Goal: Information Seeking & Learning: Learn about a topic

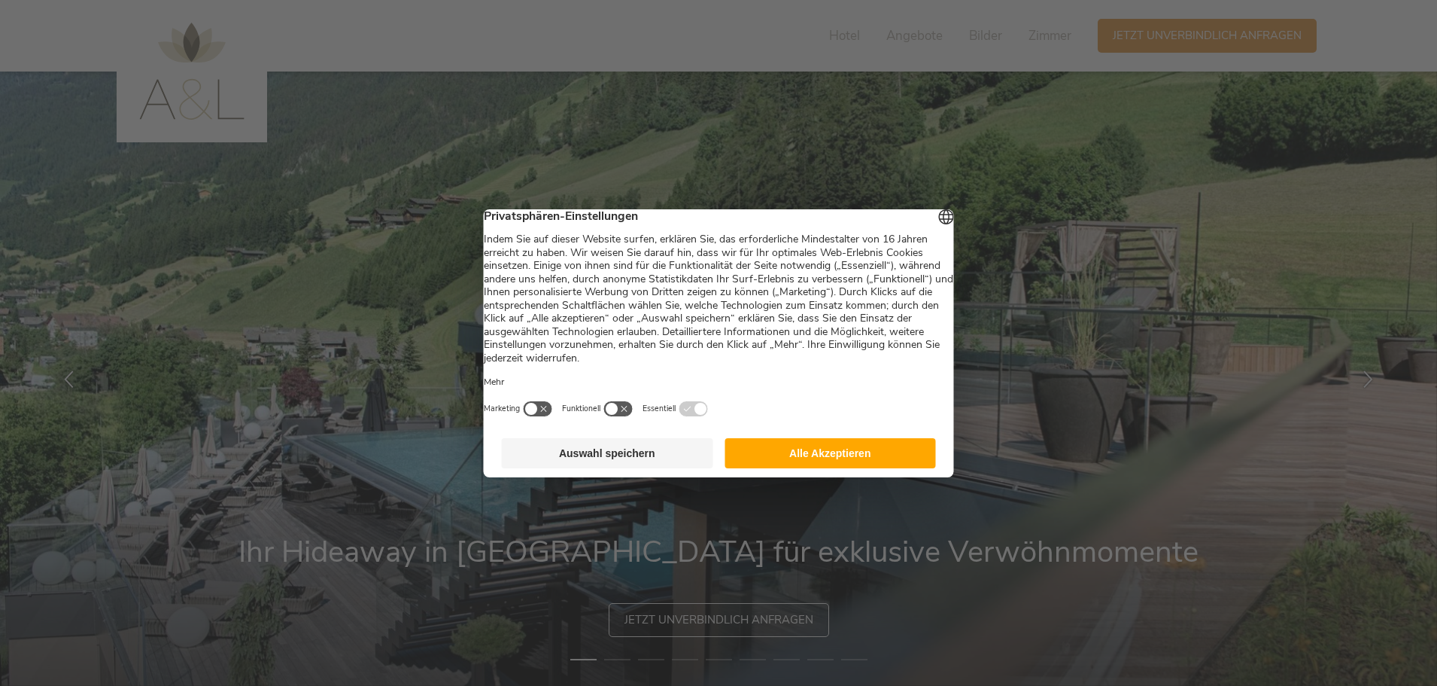
click at [821, 462] on button "Alle Akzeptieren" at bounding box center [830, 453] width 211 height 30
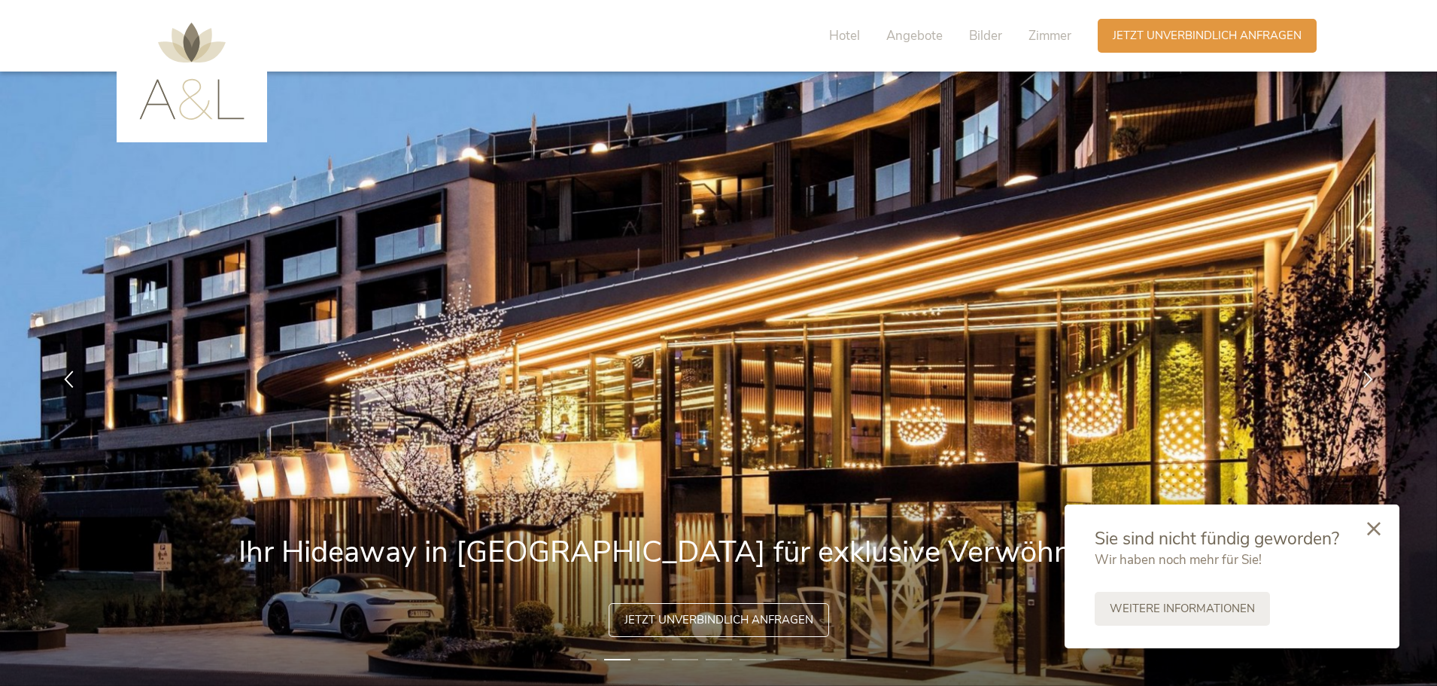
click at [1371, 522] on icon at bounding box center [1374, 529] width 14 height 14
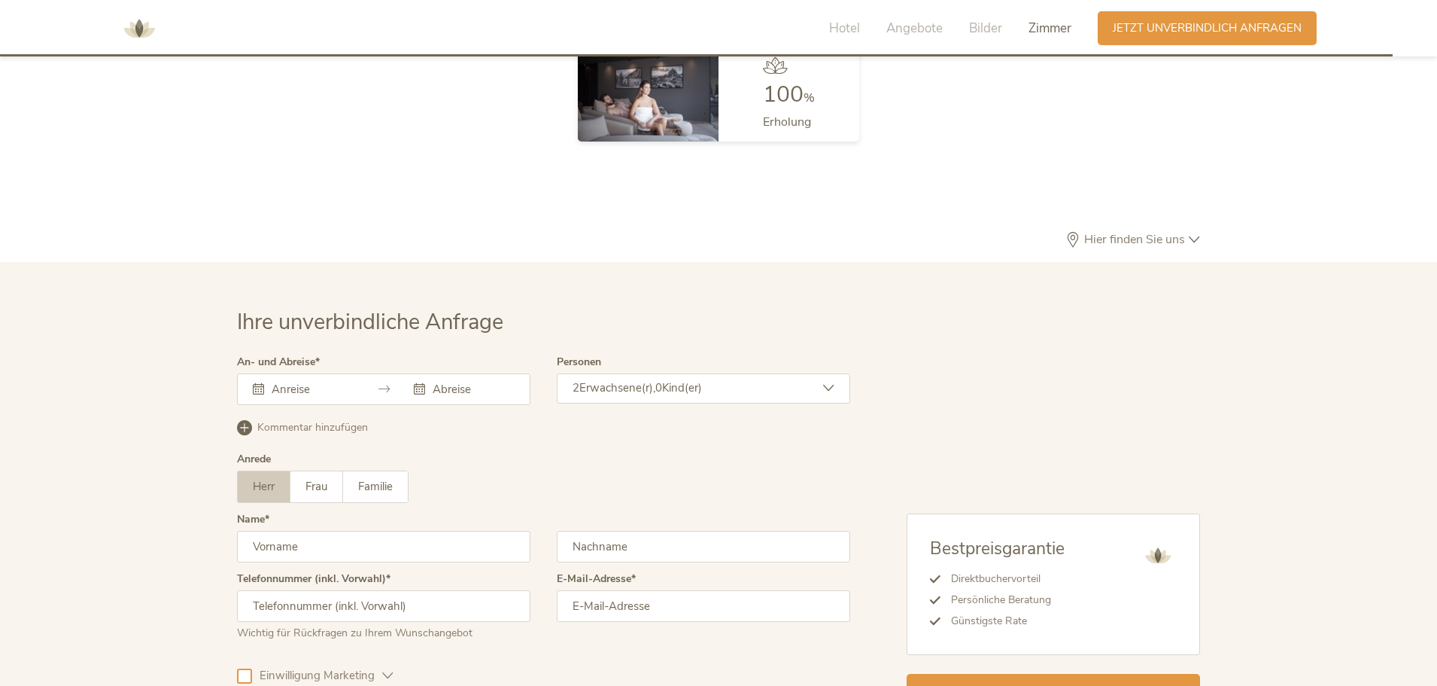
scroll to position [4365, 0]
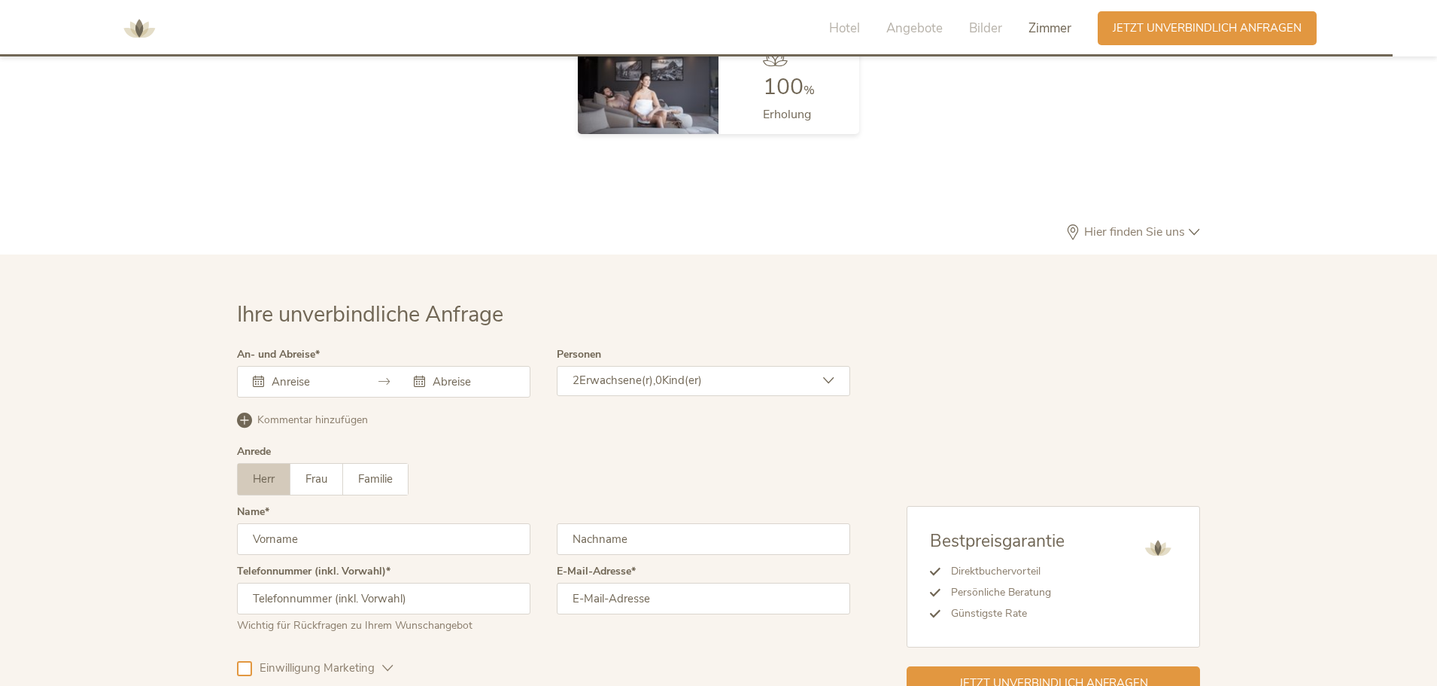
click at [1194, 227] on icon at bounding box center [1194, 232] width 11 height 11
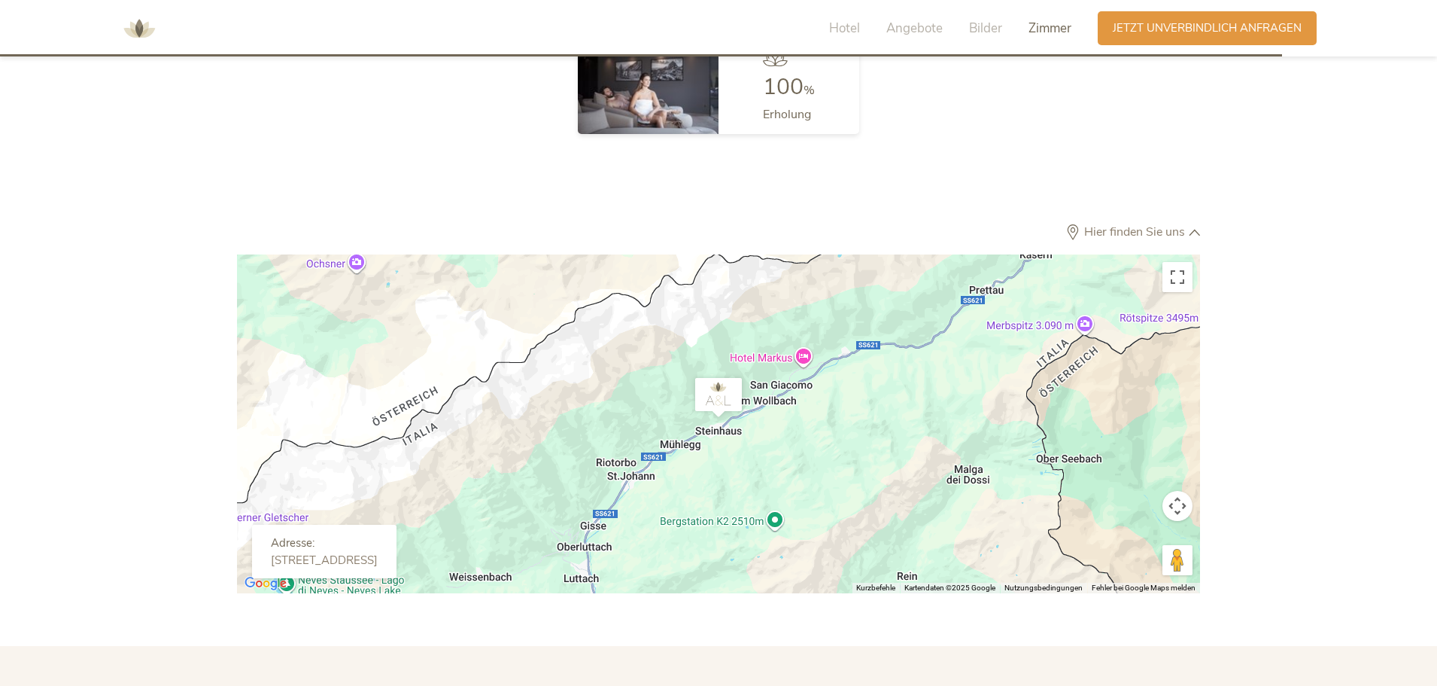
scroll to position [4440, 0]
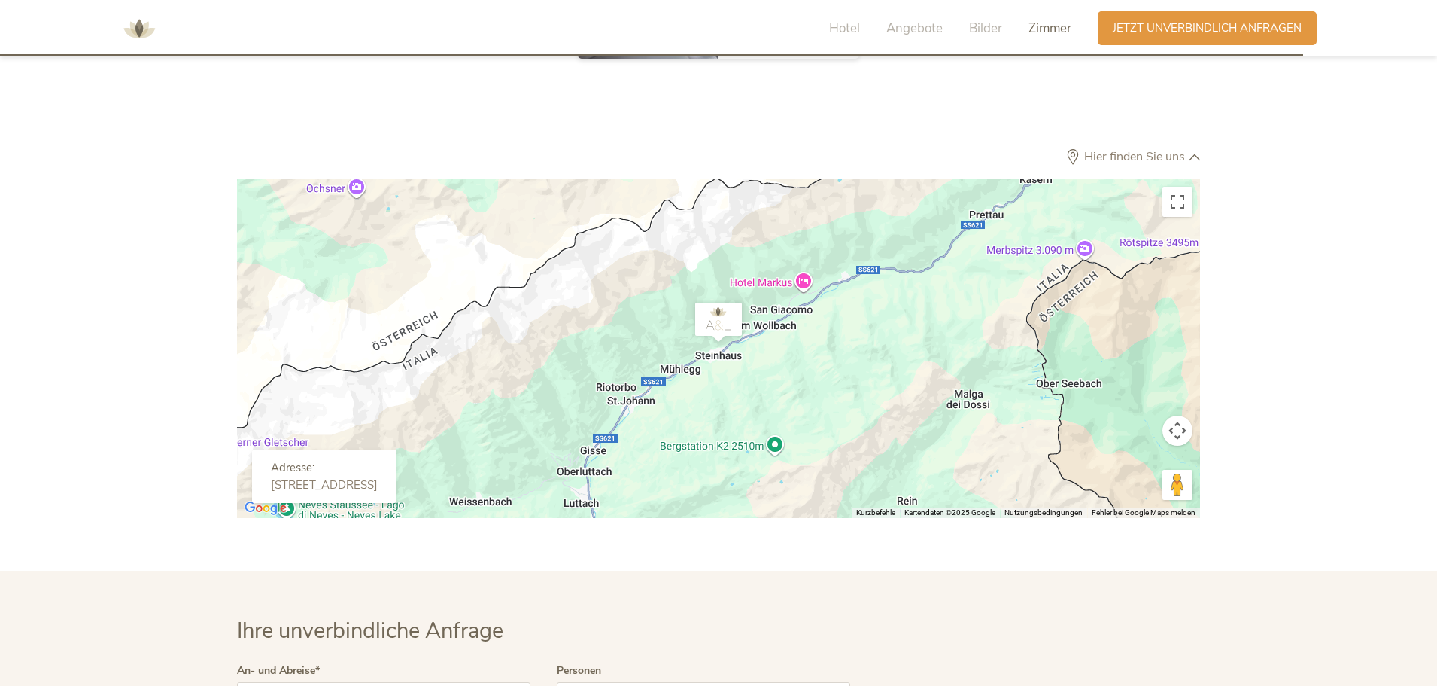
drag, startPoint x: 497, startPoint y: 461, endPoint x: 272, endPoint y: 461, distance: 225.0
click at [272, 461] on div "Adresse: [STREET_ADDRESS]" at bounding box center [324, 475] width 144 height 53
copy div "[STREET_ADDRESS]"
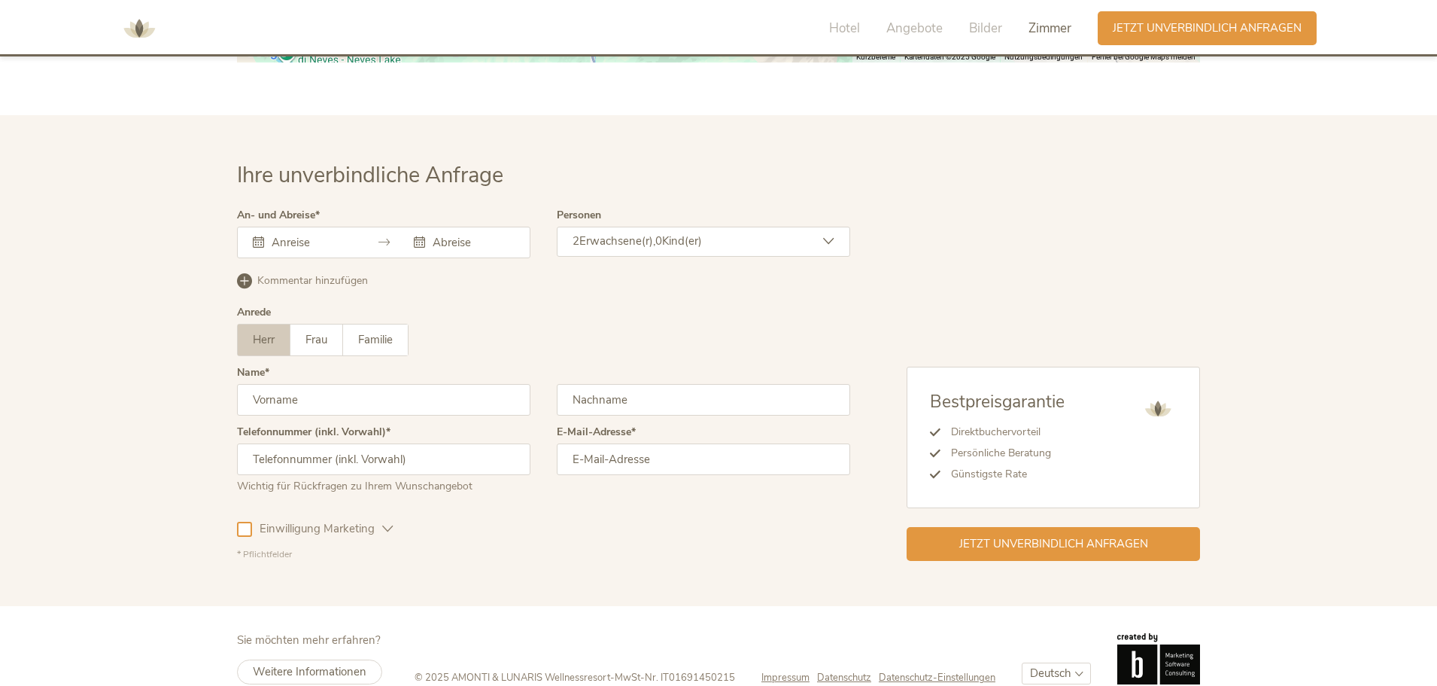
scroll to position [4896, 0]
click at [1053, 21] on span "Zimmer" at bounding box center [1050, 28] width 43 height 17
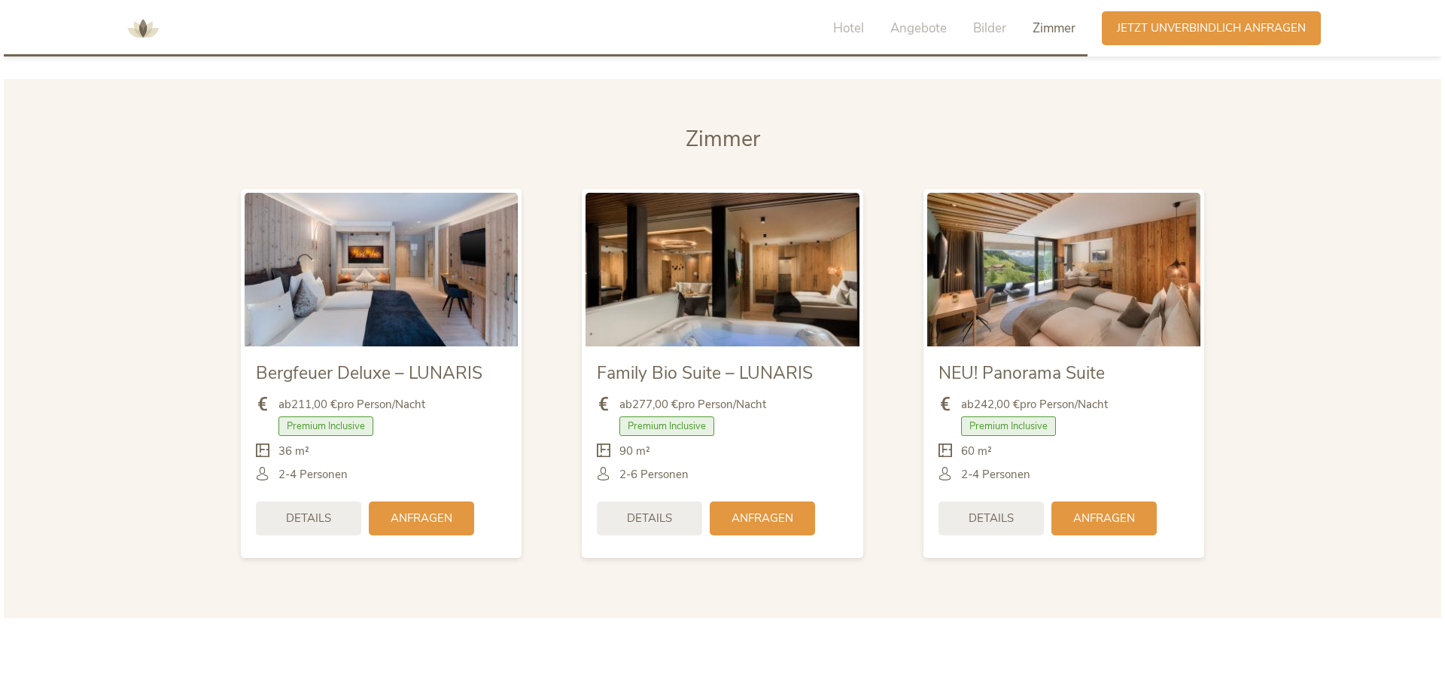
scroll to position [3547, 0]
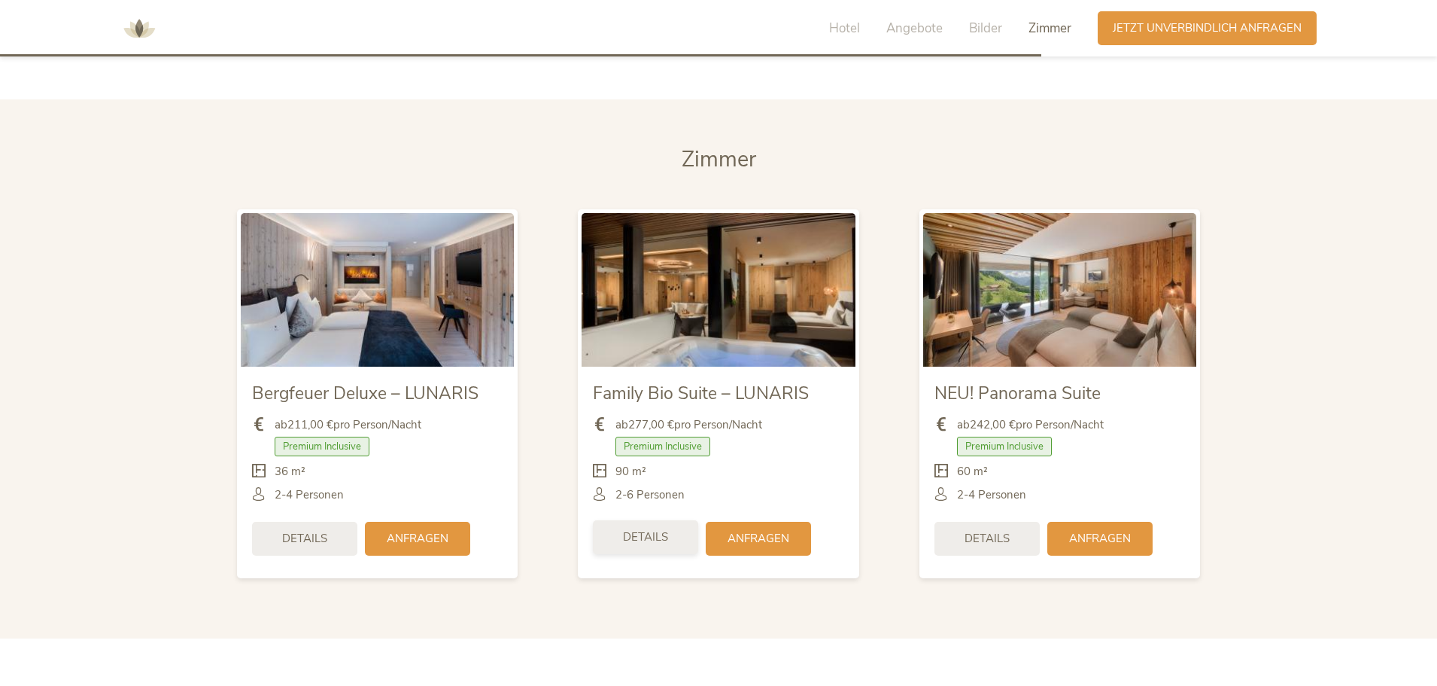
click at [640, 529] on span "Details" at bounding box center [645, 537] width 45 height 16
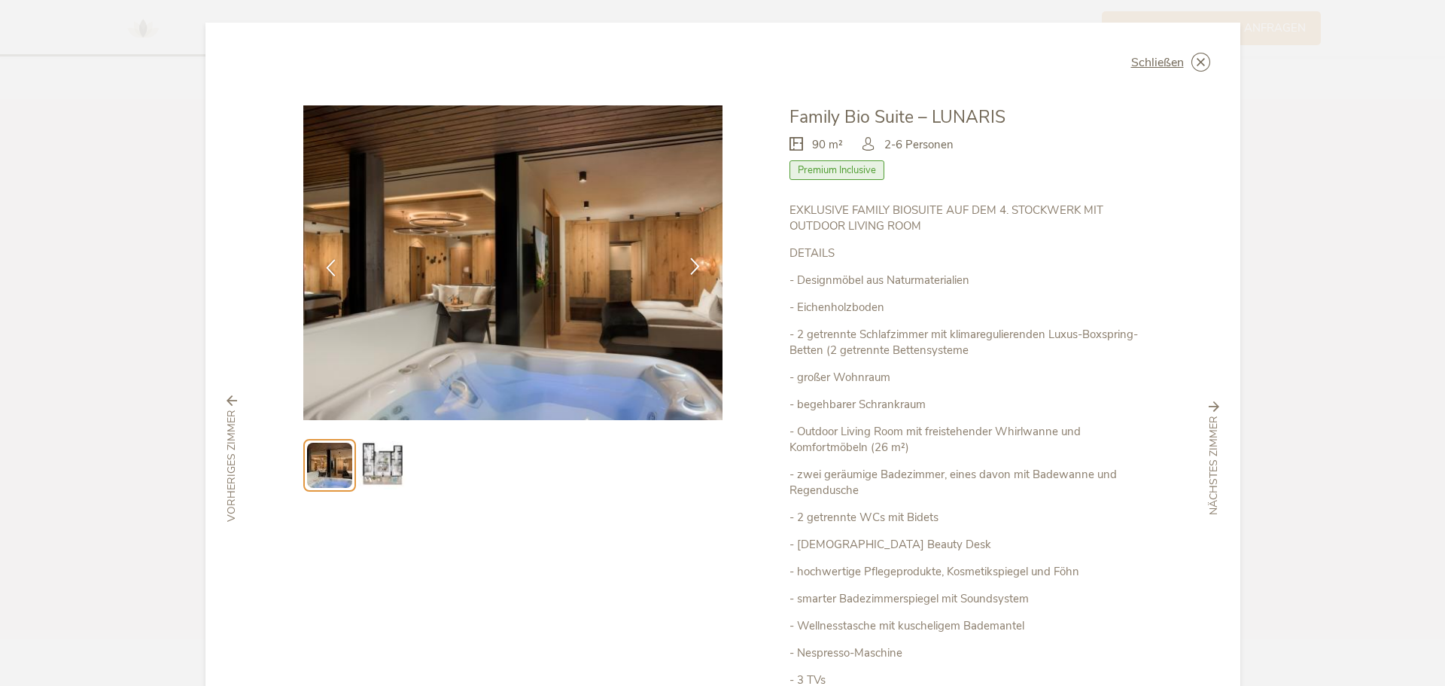
click at [690, 260] on icon at bounding box center [694, 265] width 17 height 17
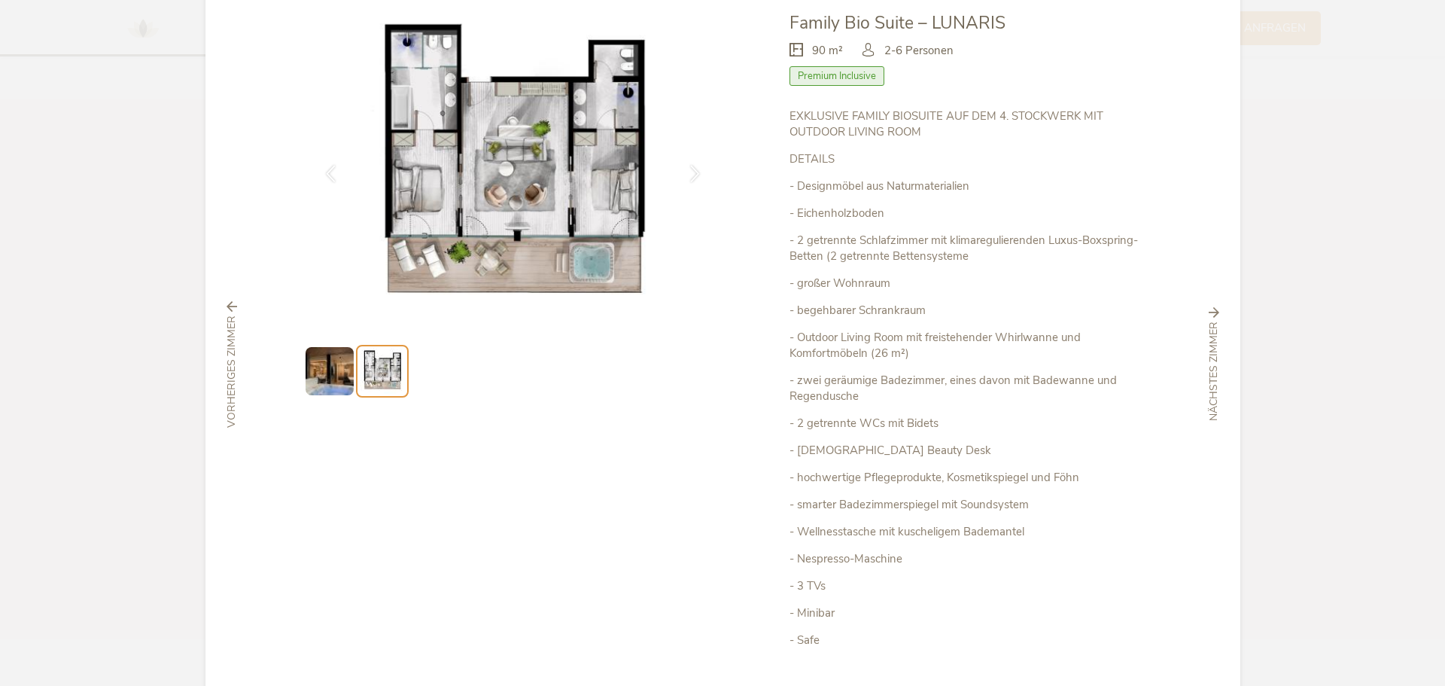
scroll to position [0, 0]
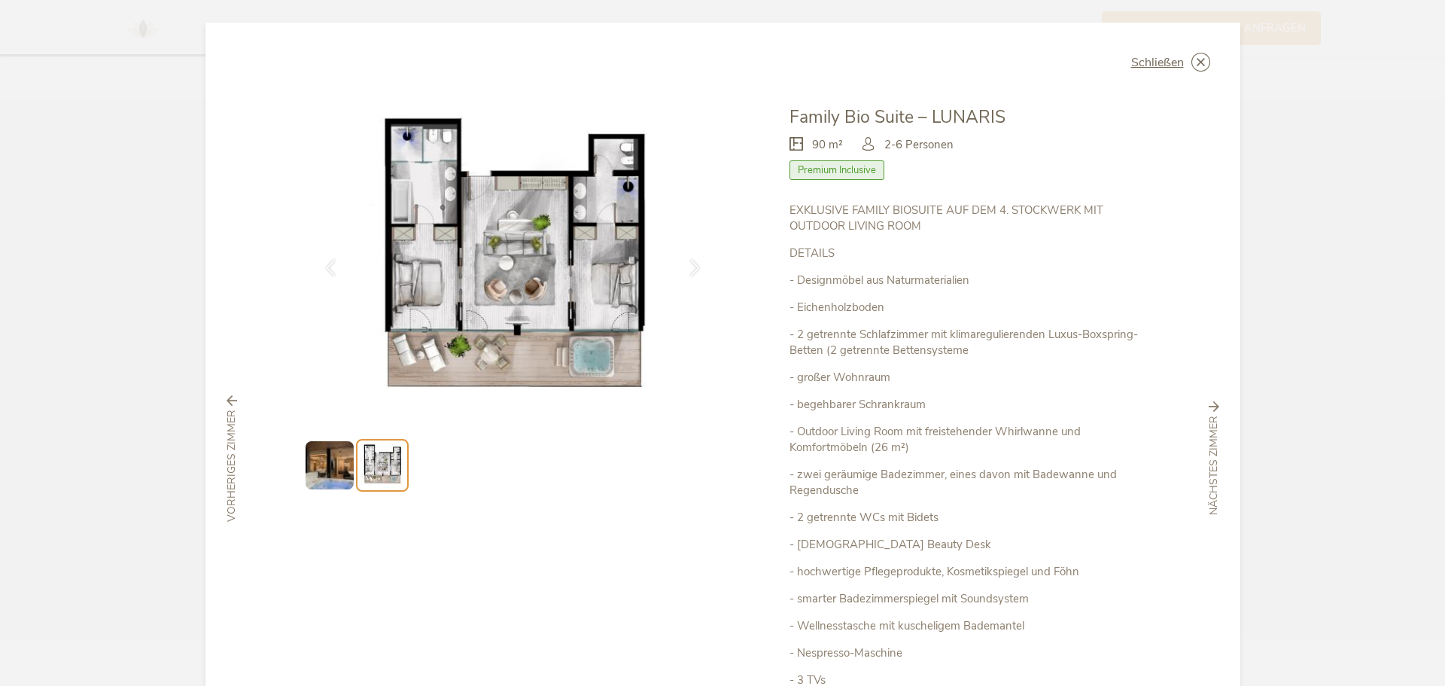
click at [862, 169] on span "Premium Inclusive" at bounding box center [836, 170] width 95 height 20
click at [1197, 61] on icon at bounding box center [1200, 62] width 19 height 19
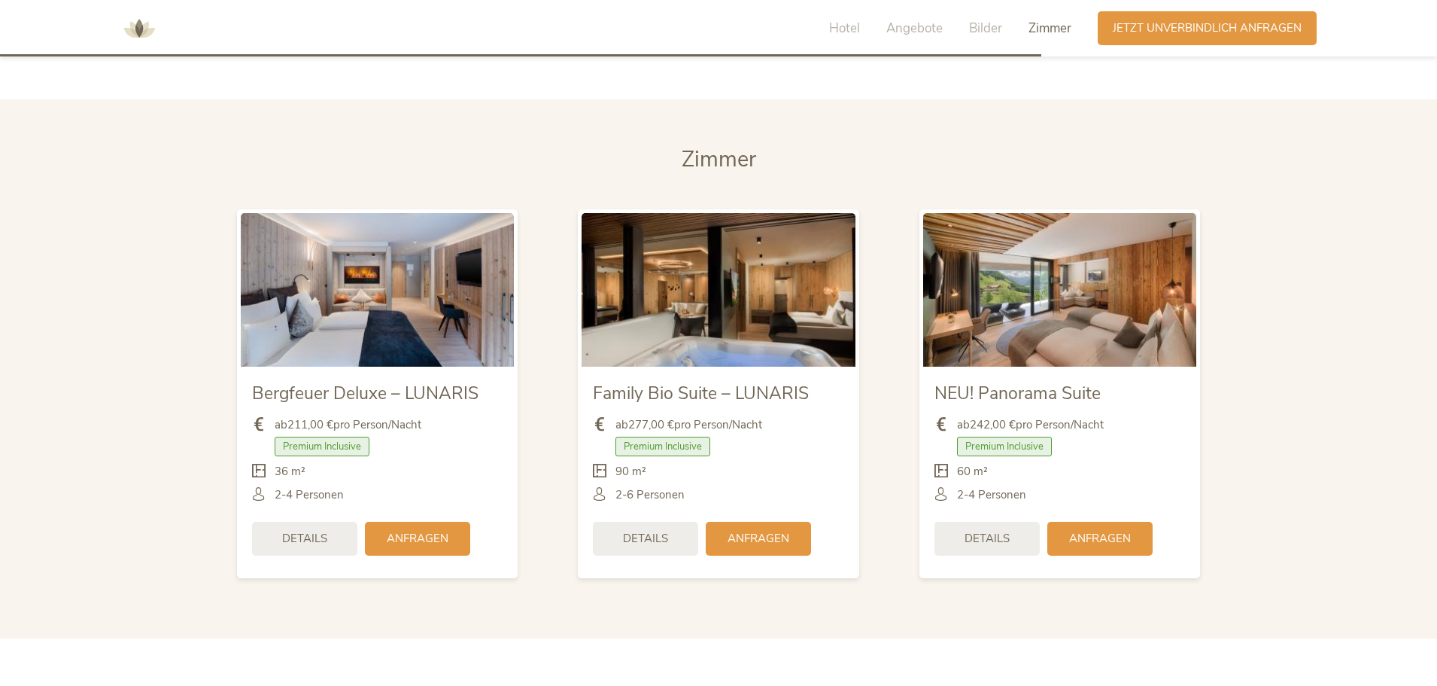
click at [693, 437] on span "Premium Inclusive" at bounding box center [663, 447] width 95 height 20
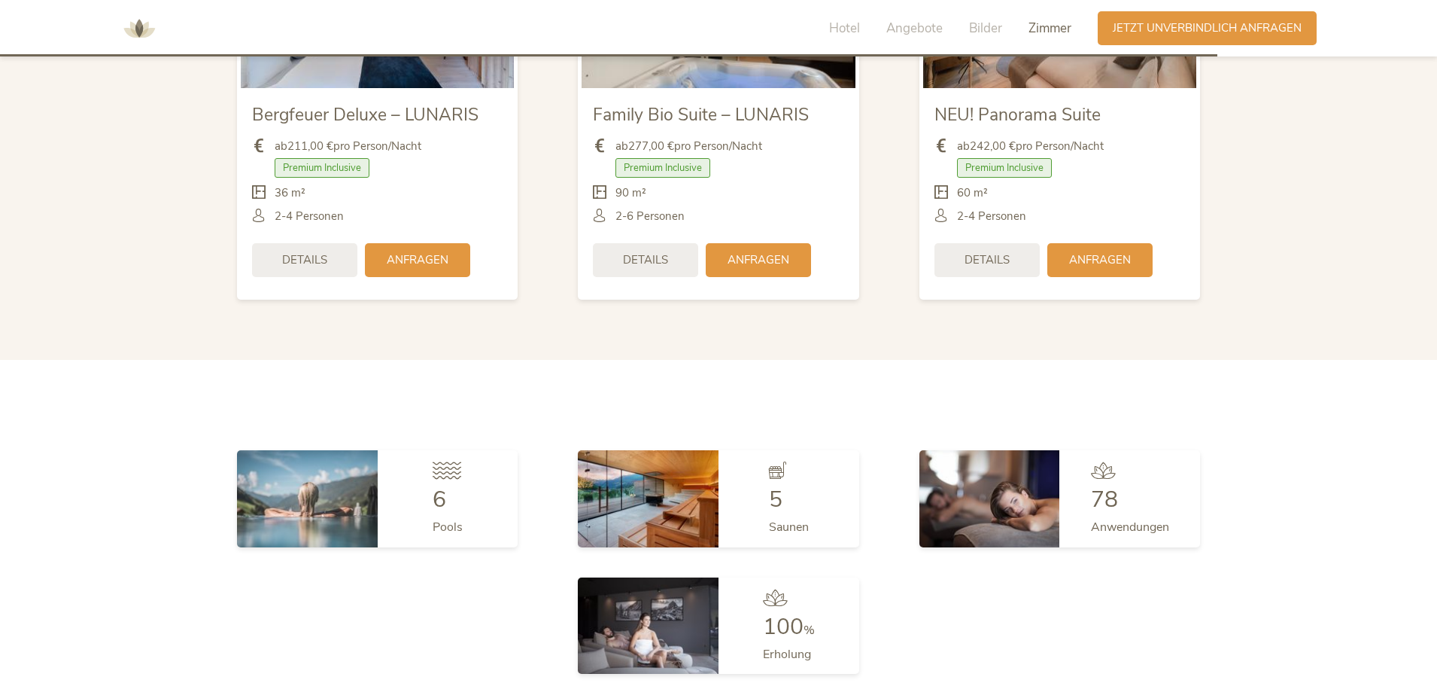
scroll to position [4149, 0]
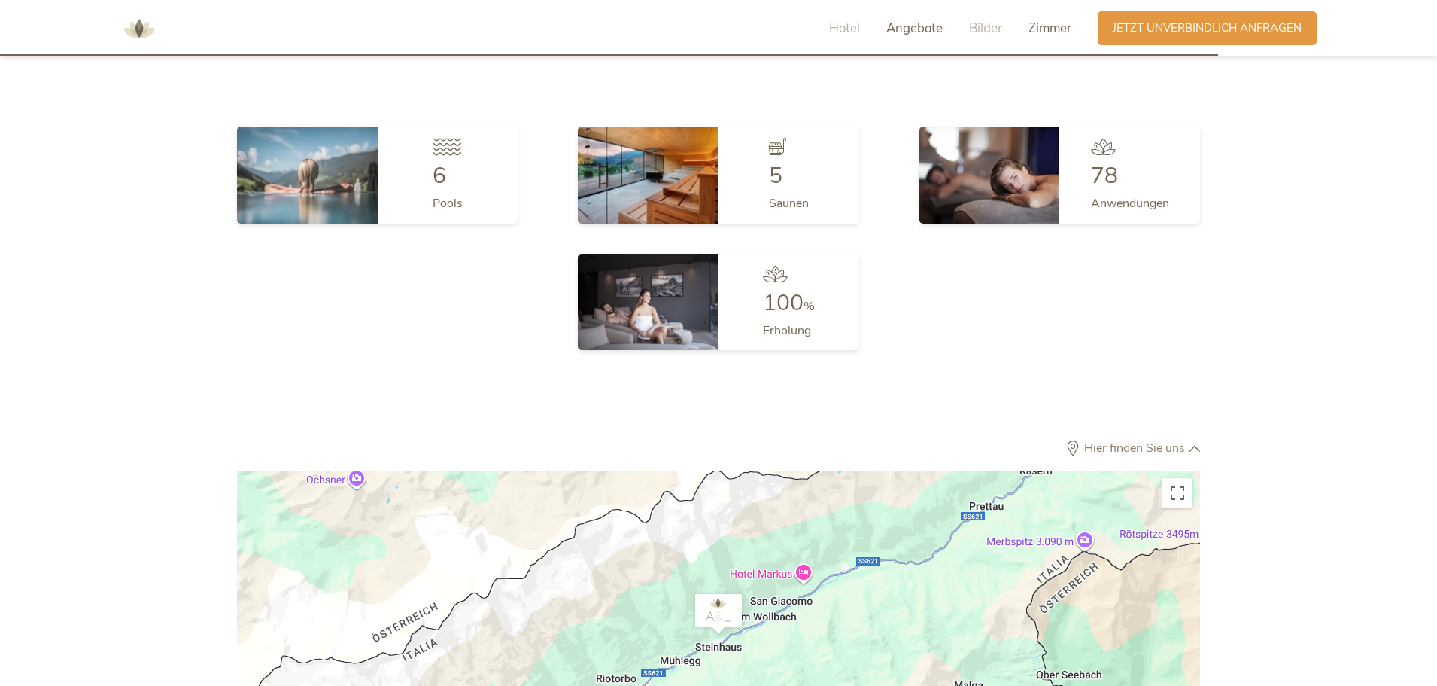
click at [894, 30] on span "Angebote" at bounding box center [915, 28] width 56 height 17
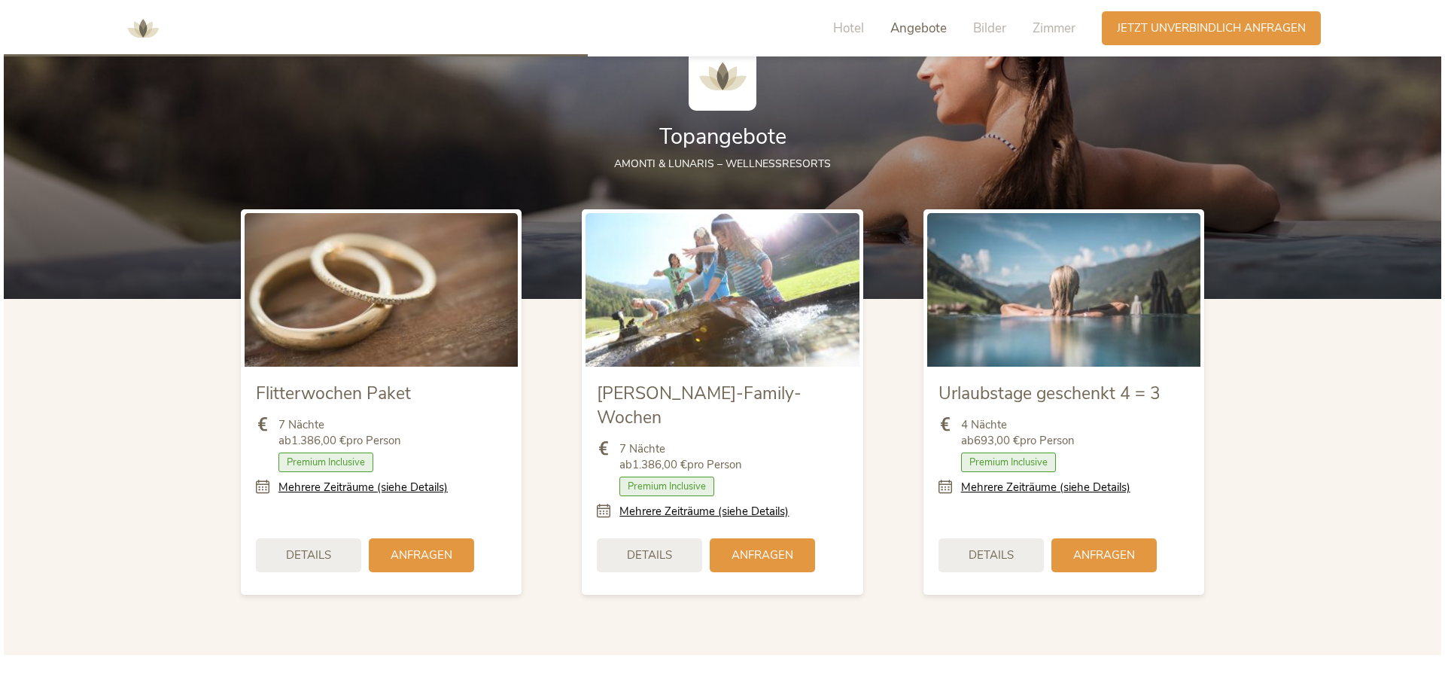
scroll to position [1632, 0]
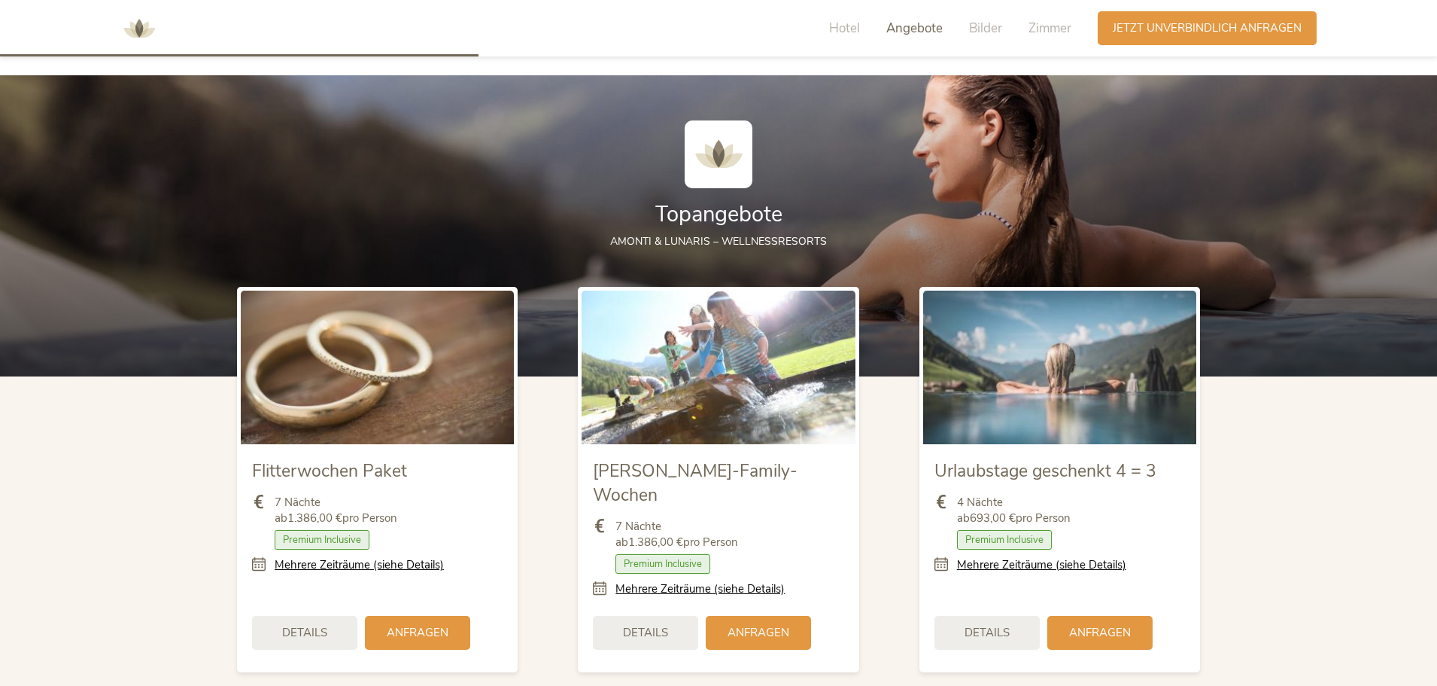
click at [691, 554] on span "Premium Inclusive" at bounding box center [663, 564] width 95 height 20
click at [692, 554] on span "Premium Inclusive" at bounding box center [663, 564] width 95 height 20
click at [668, 616] on div "Details" at bounding box center [645, 631] width 105 height 34
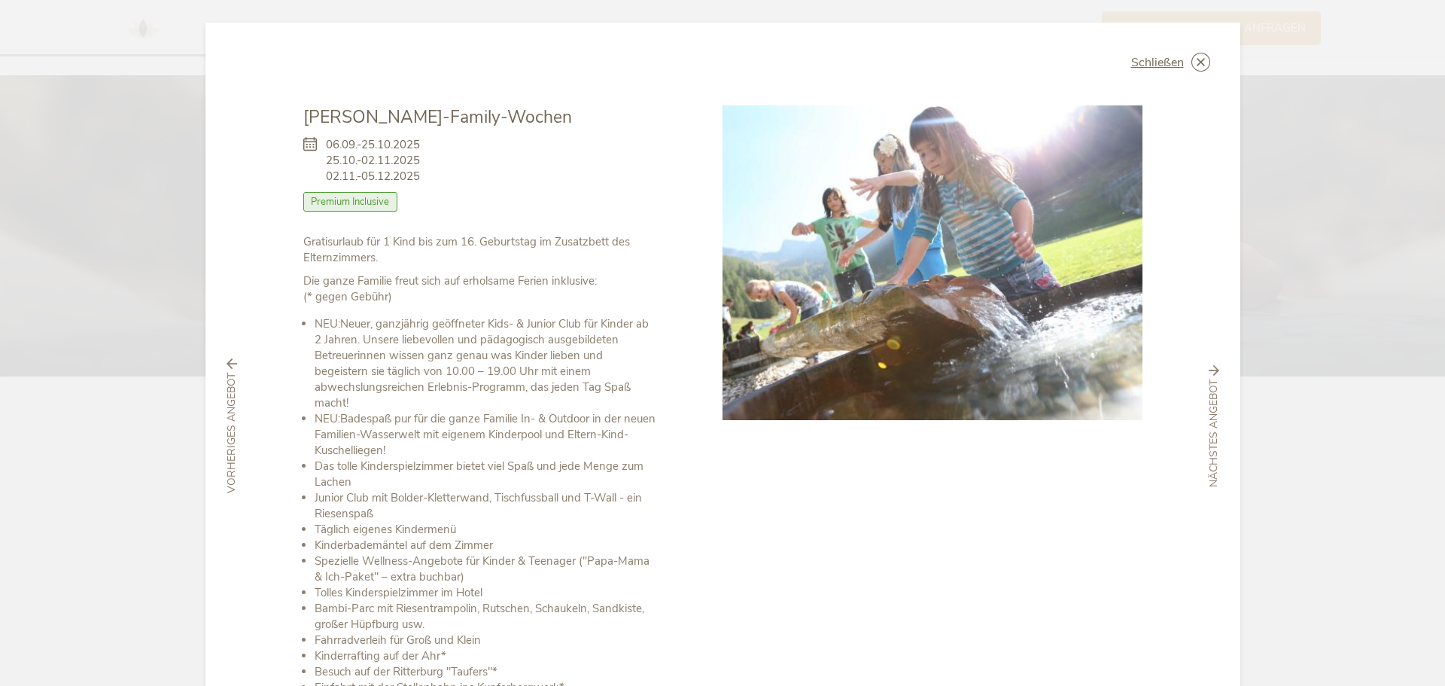
click at [361, 199] on span "Premium Inclusive" at bounding box center [350, 202] width 95 height 20
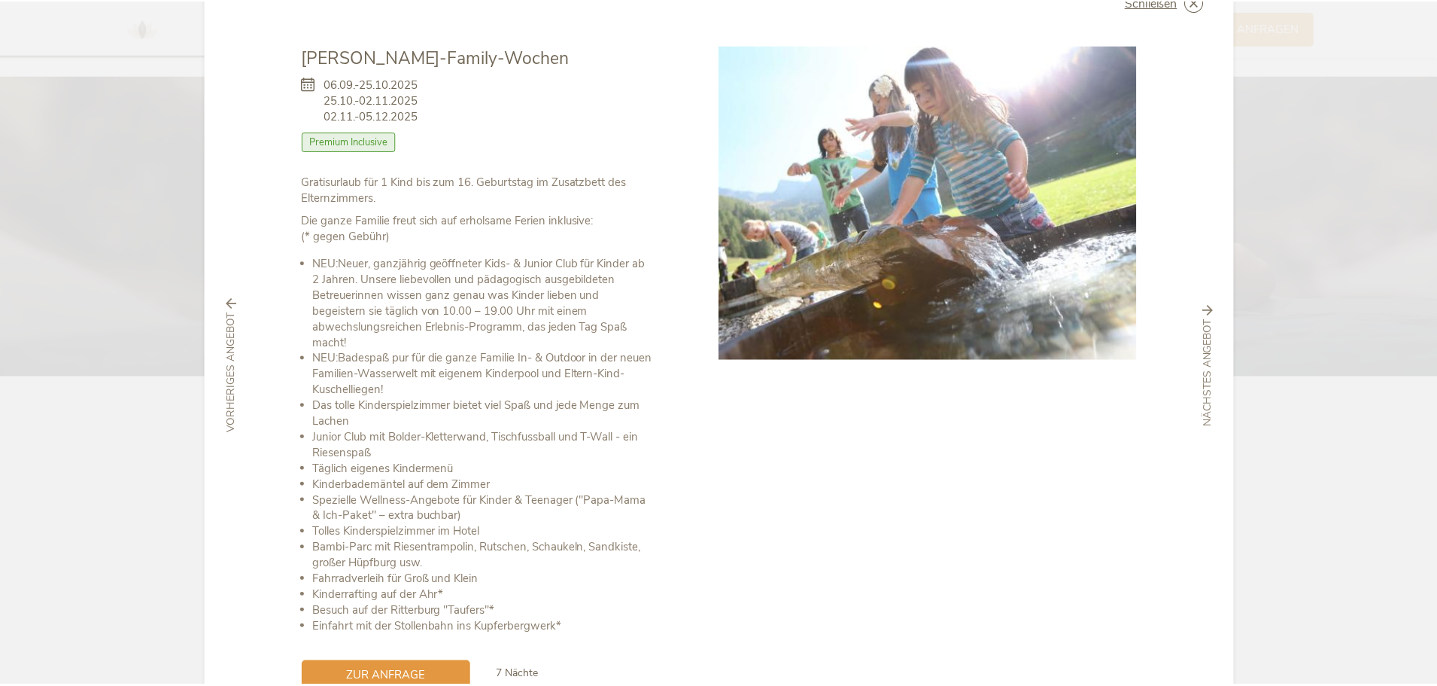
scroll to position [0, 0]
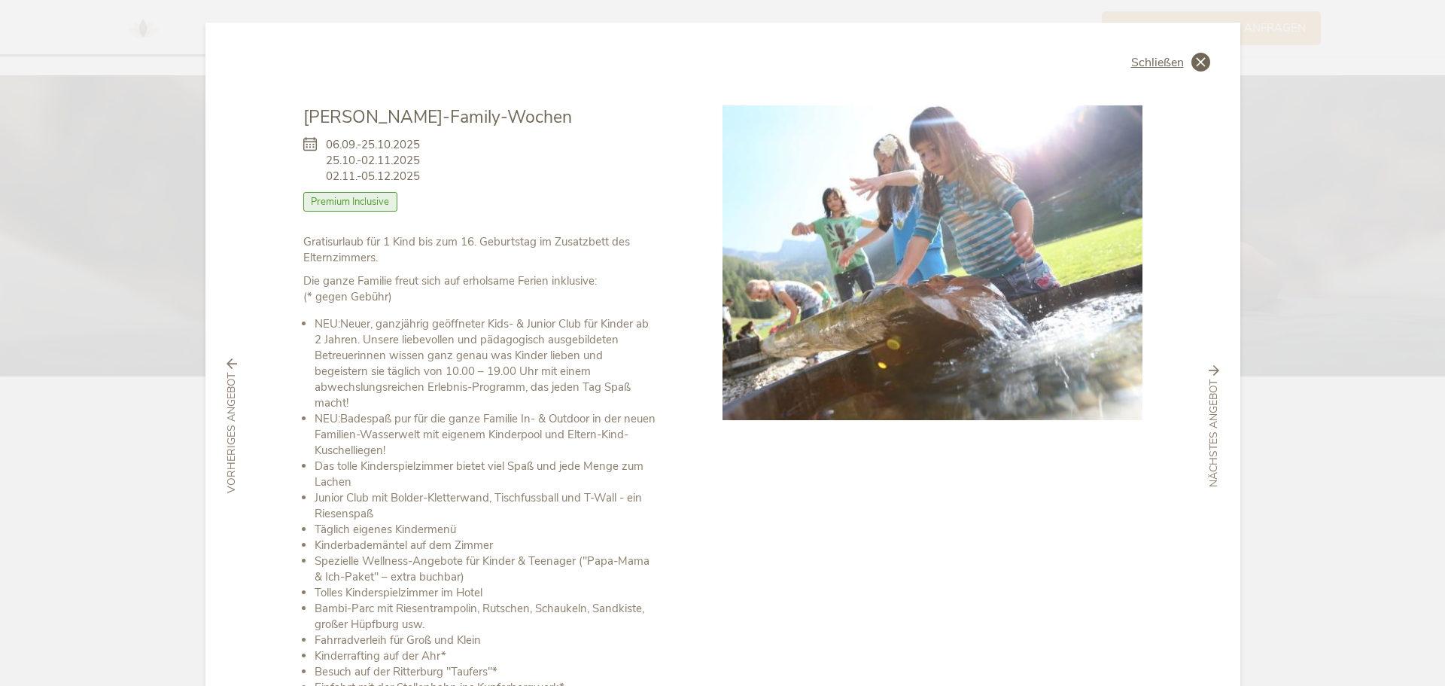
click at [1203, 65] on icon at bounding box center [1200, 62] width 19 height 19
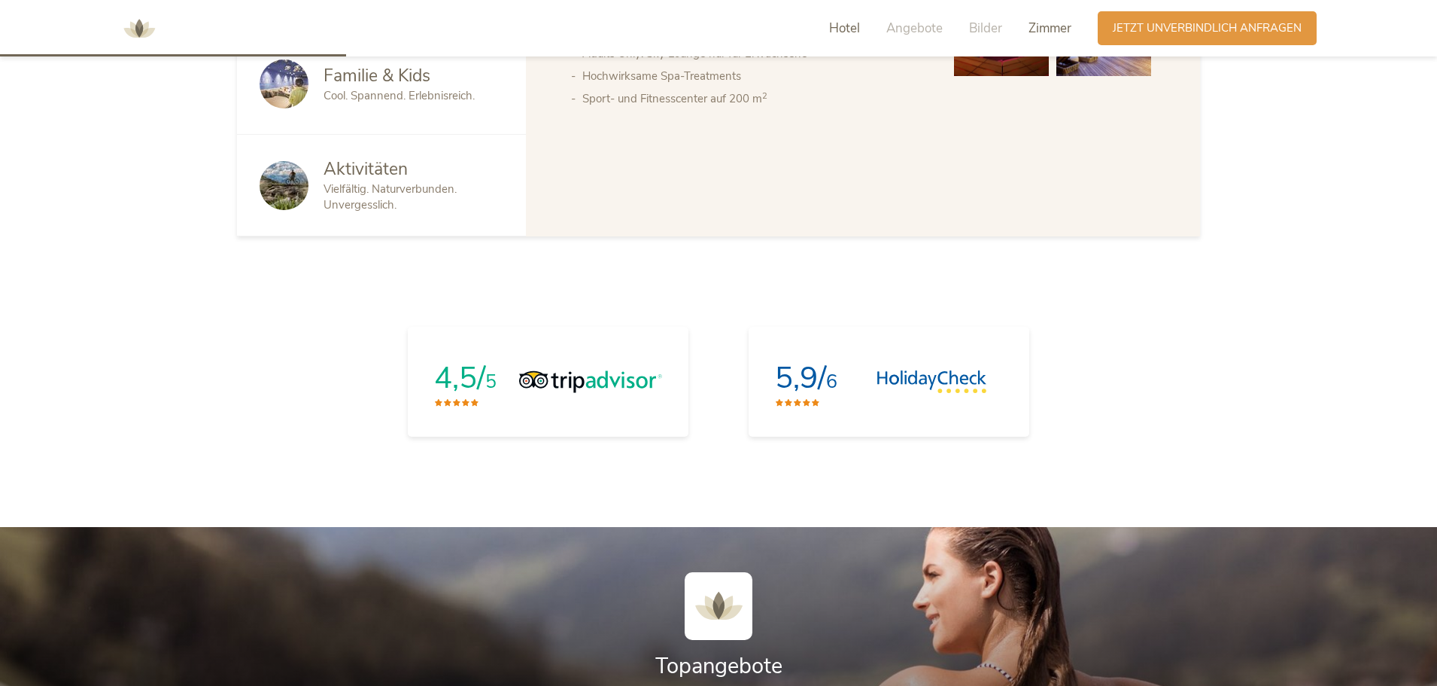
click at [1049, 23] on span "Zimmer" at bounding box center [1050, 28] width 43 height 17
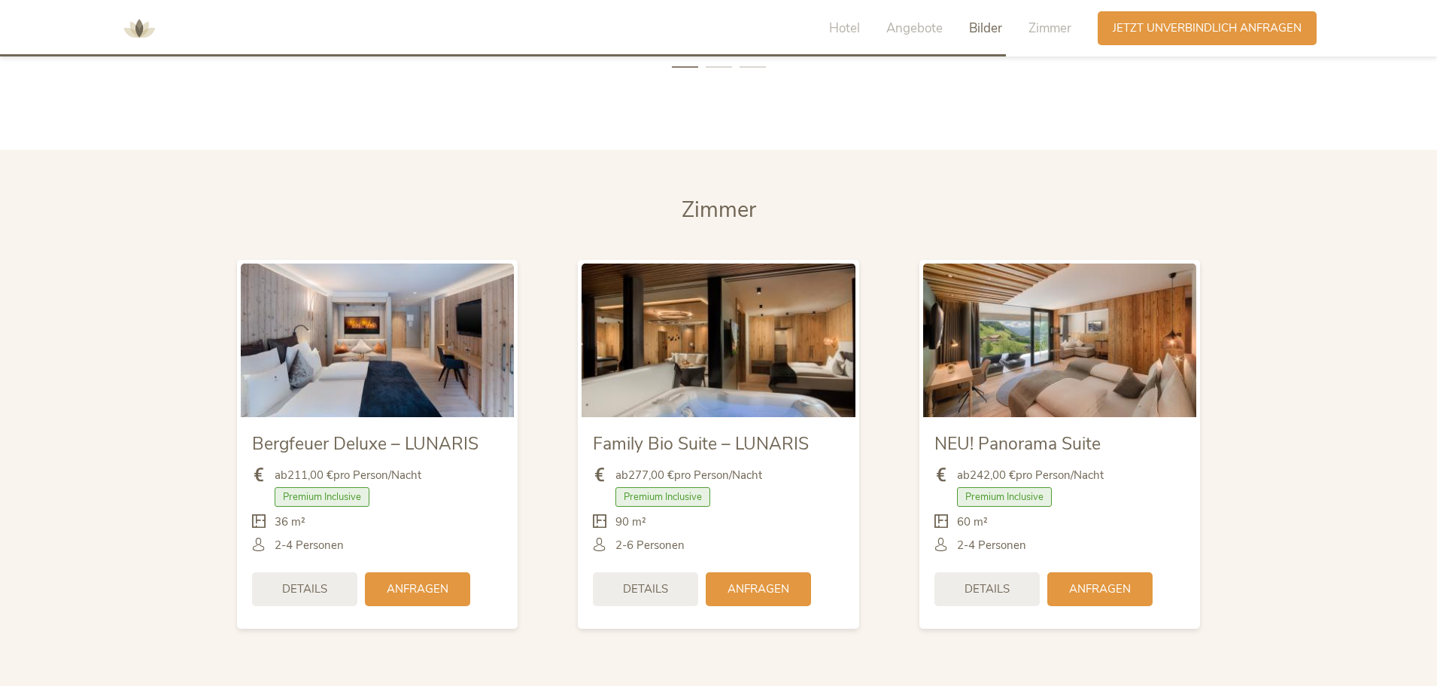
scroll to position [3547, 0]
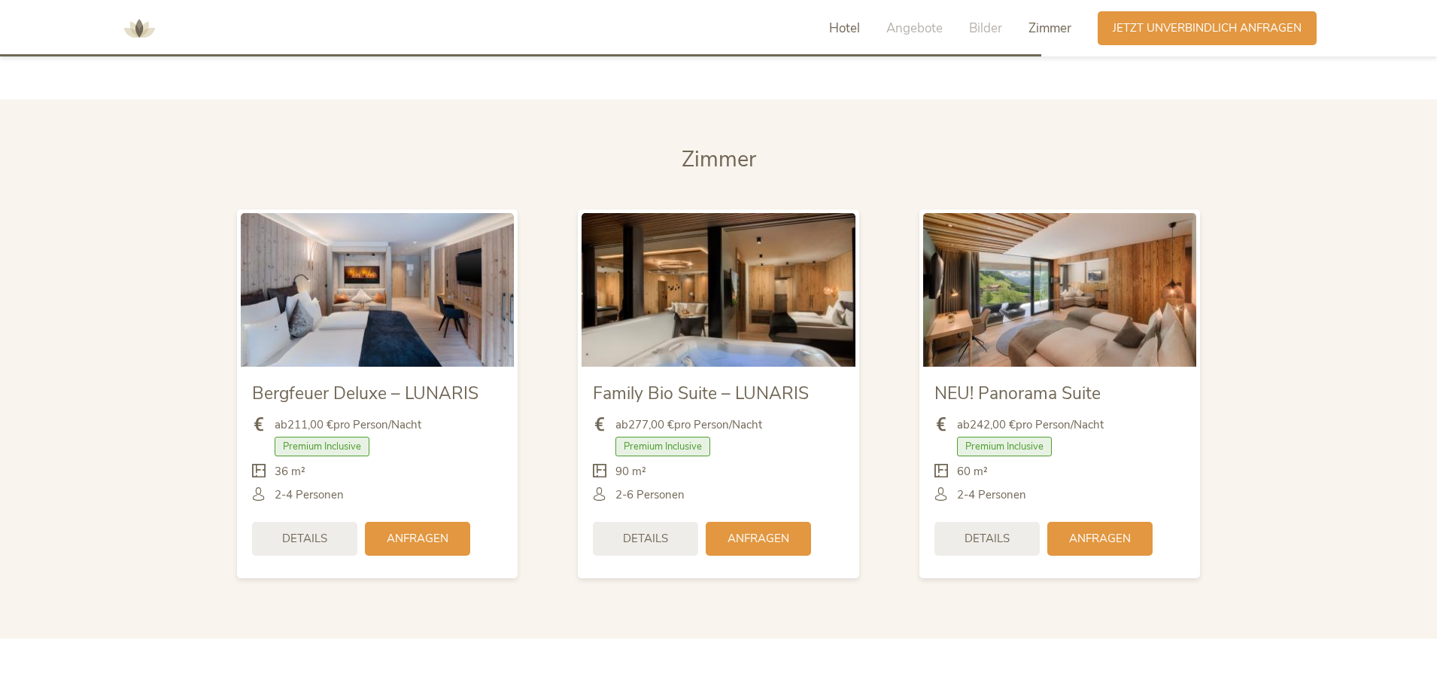
click at [855, 23] on span "Hotel" at bounding box center [844, 28] width 31 height 17
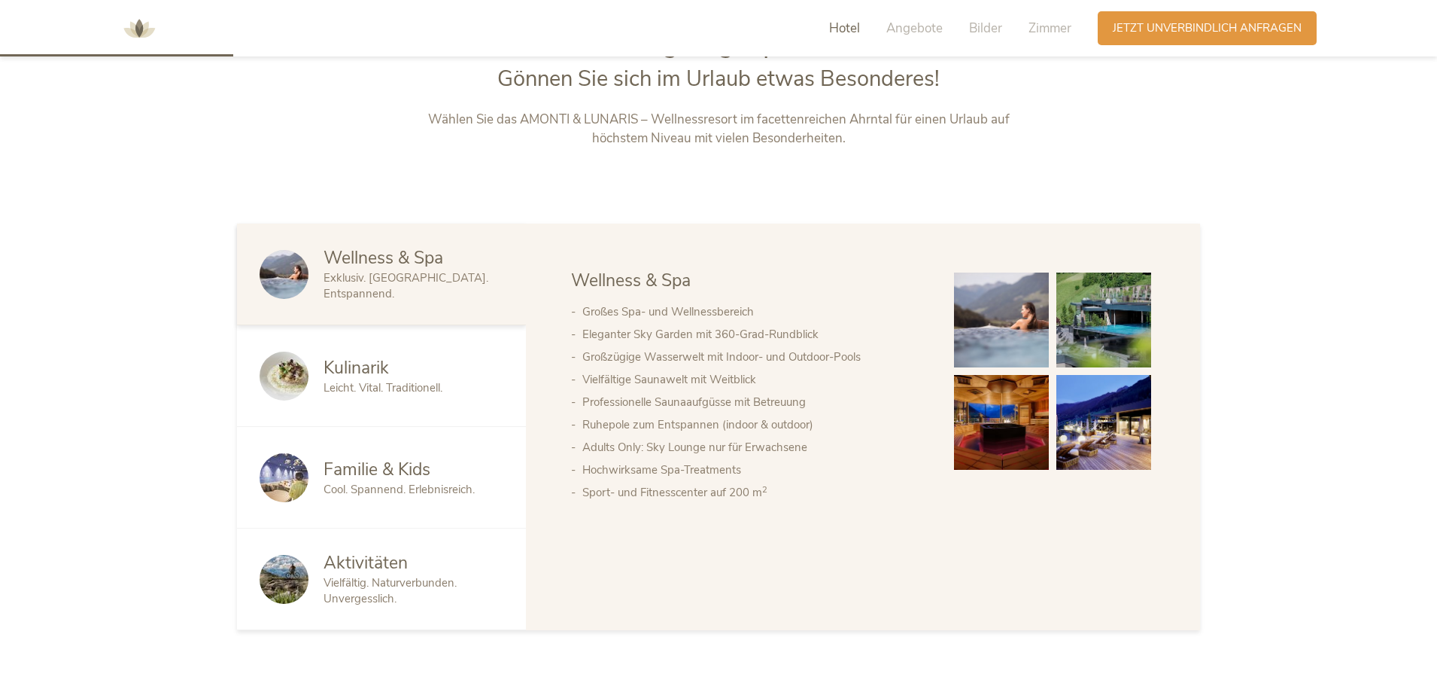
scroll to position [813, 0]
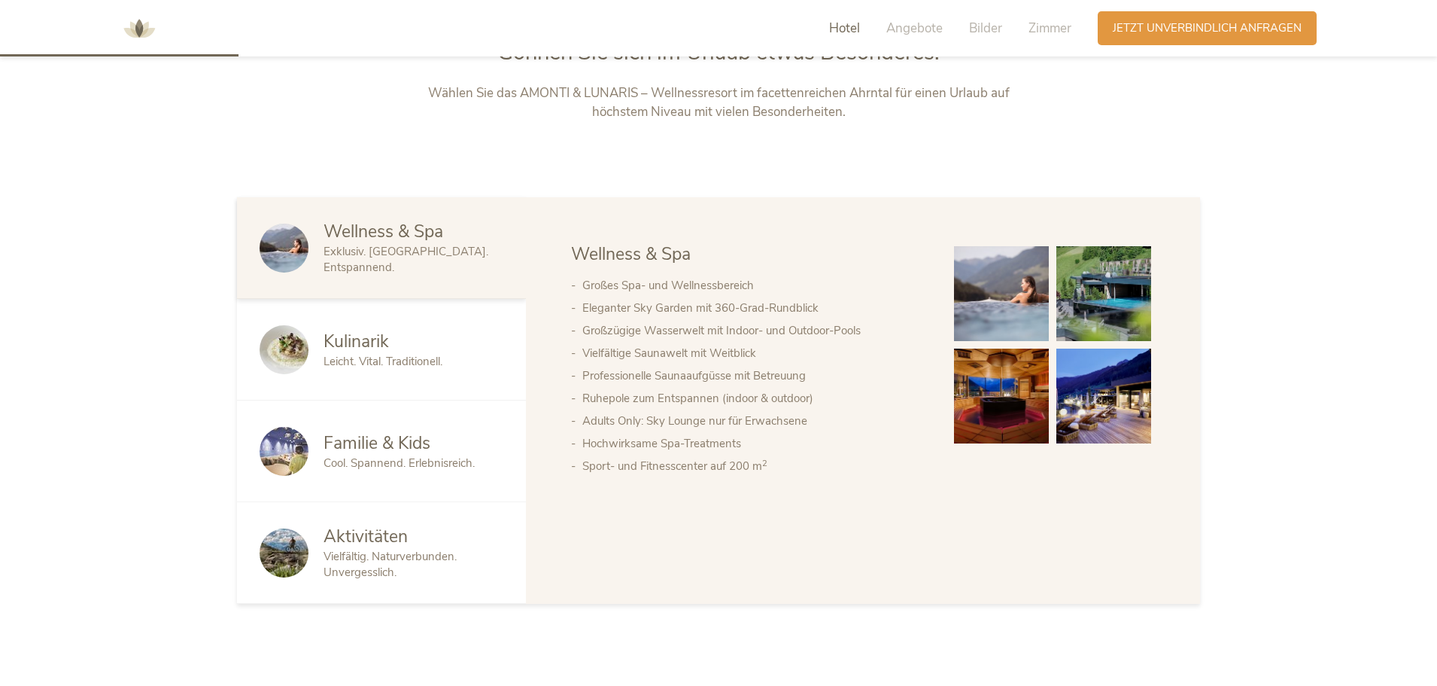
click at [421, 347] on div "Kulinarik" at bounding box center [414, 342] width 180 height 24
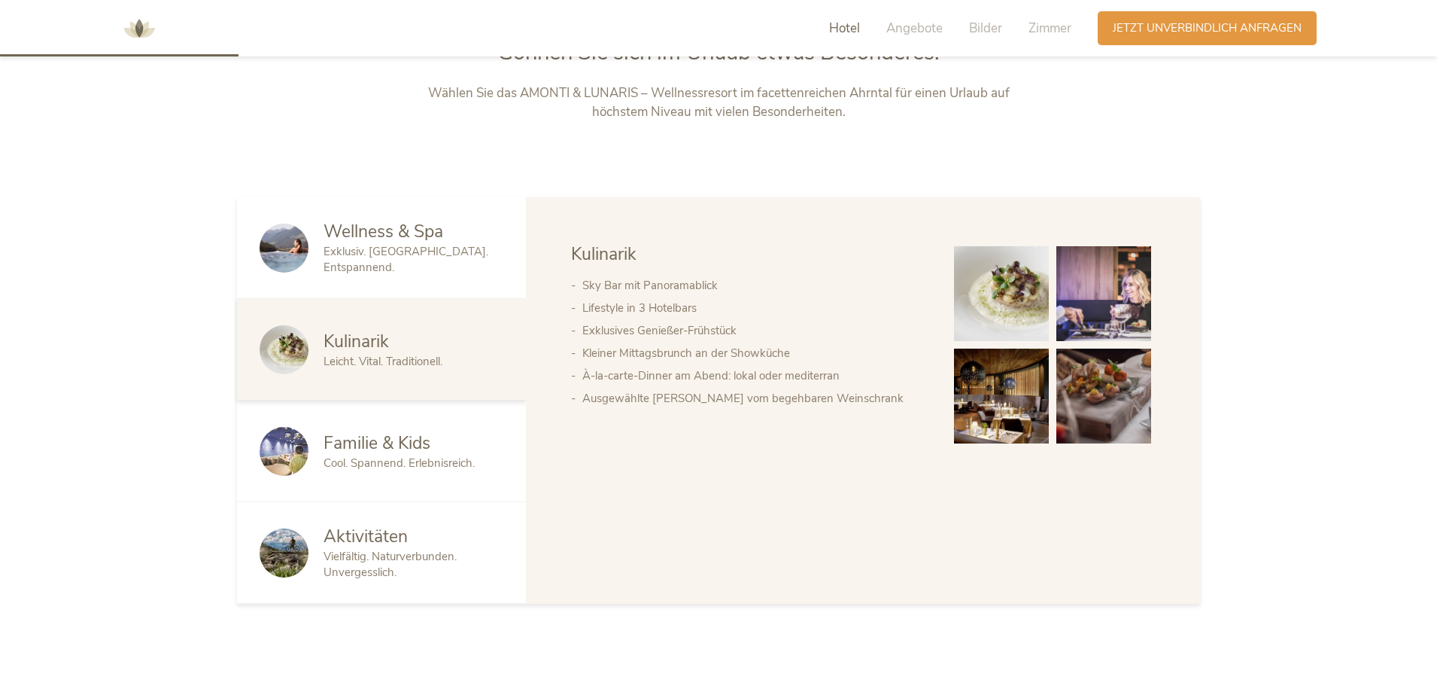
click at [424, 432] on span "Familie & Kids" at bounding box center [377, 442] width 107 height 23
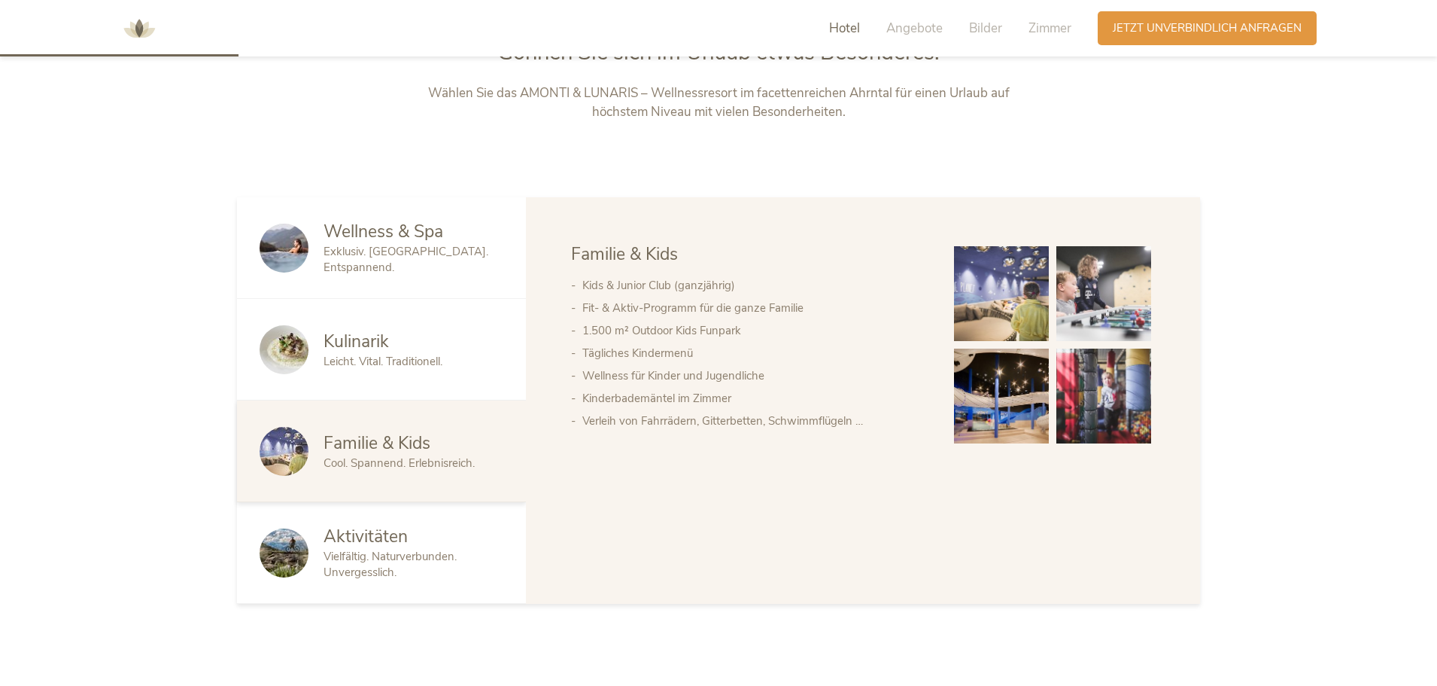
click at [454, 548] on div "Aktivitäten" at bounding box center [414, 537] width 180 height 24
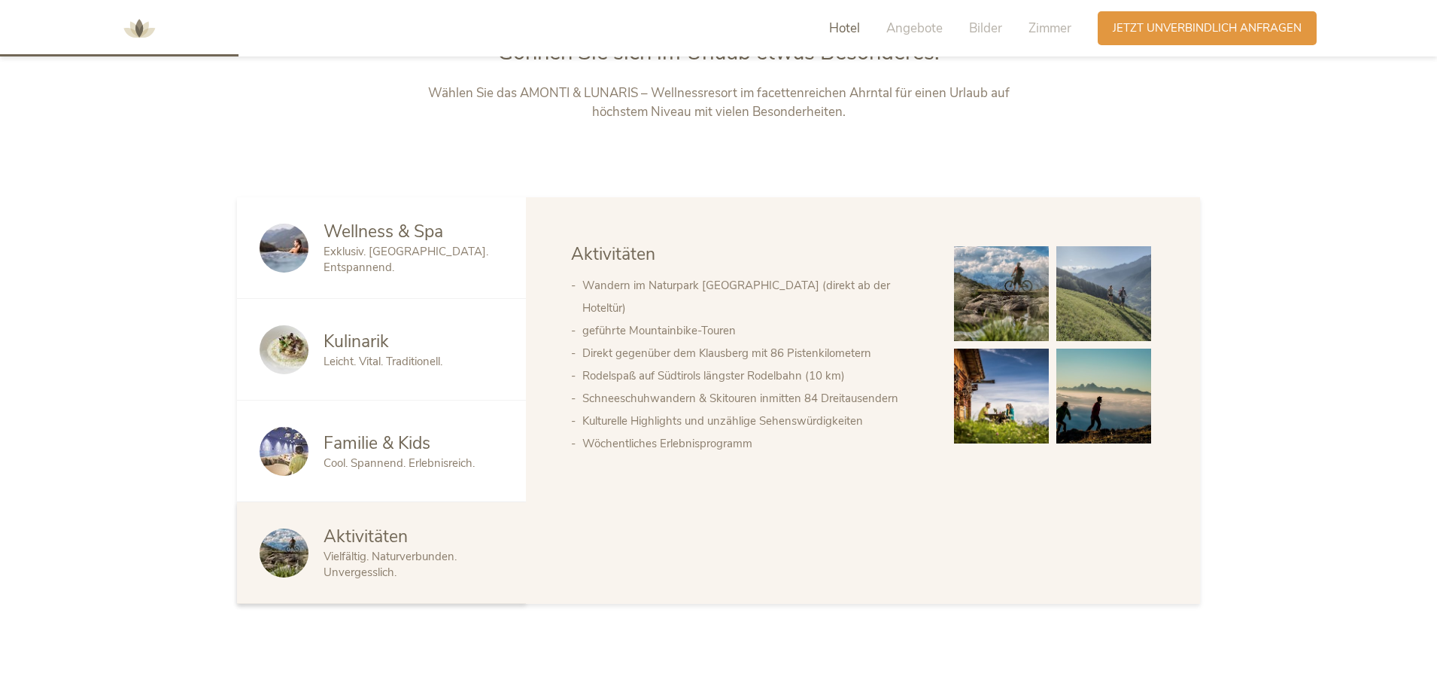
click at [460, 251] on span "Exklusiv. [GEOGRAPHIC_DATA]. Entspannend." at bounding box center [406, 259] width 165 height 31
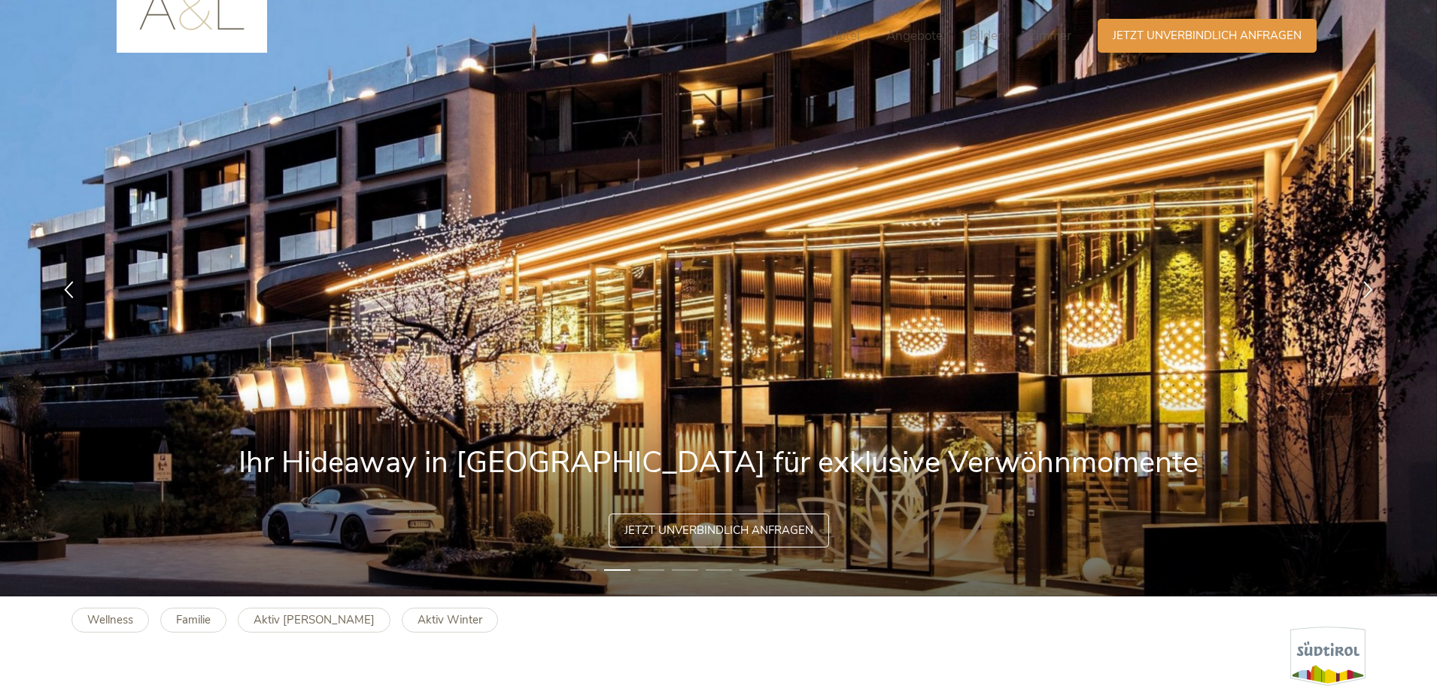
scroll to position [0, 0]
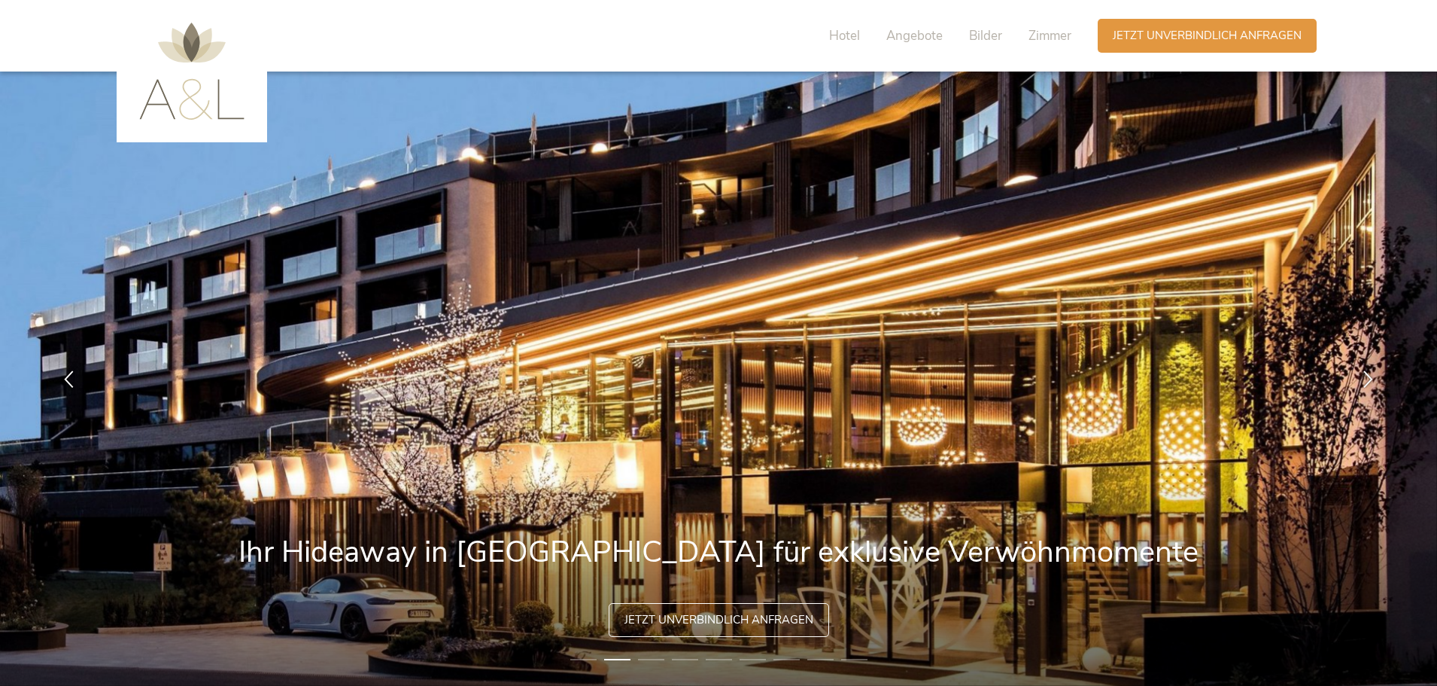
click at [201, 118] on img at bounding box center [191, 71] width 105 height 97
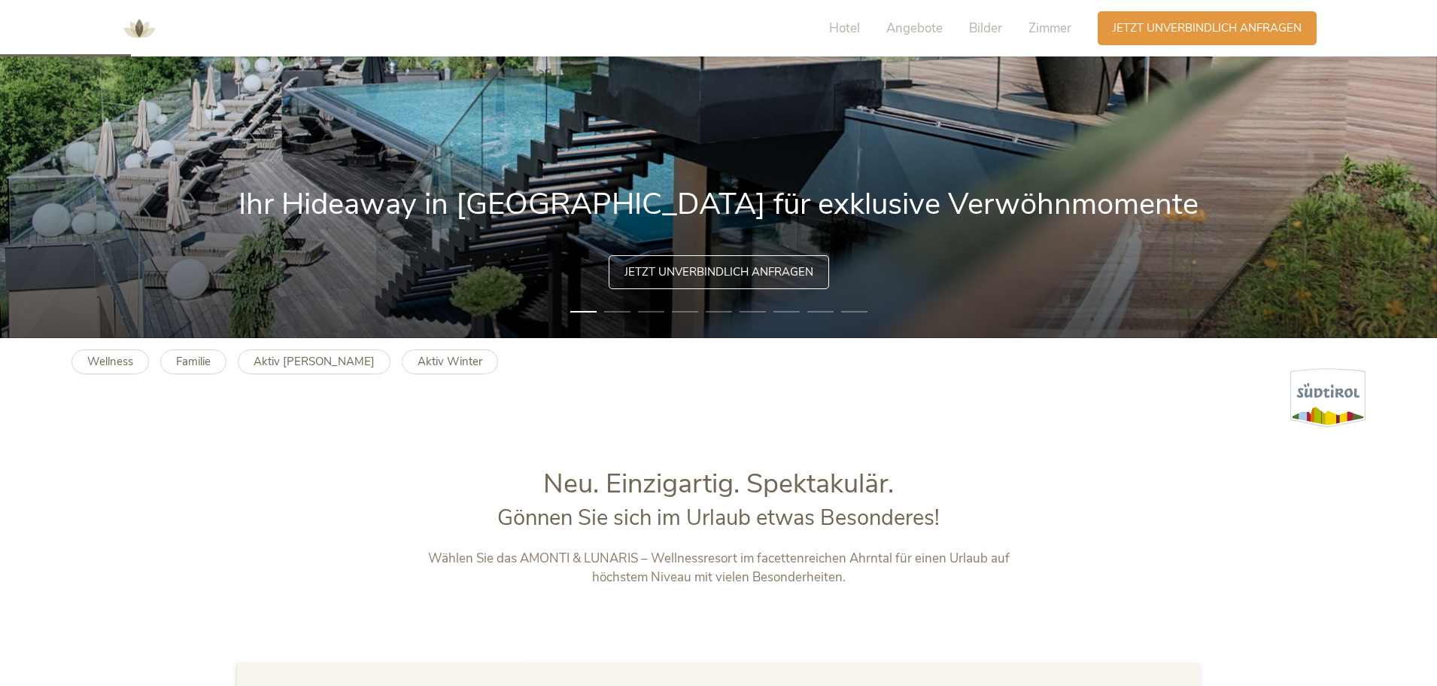
scroll to position [376, 0]
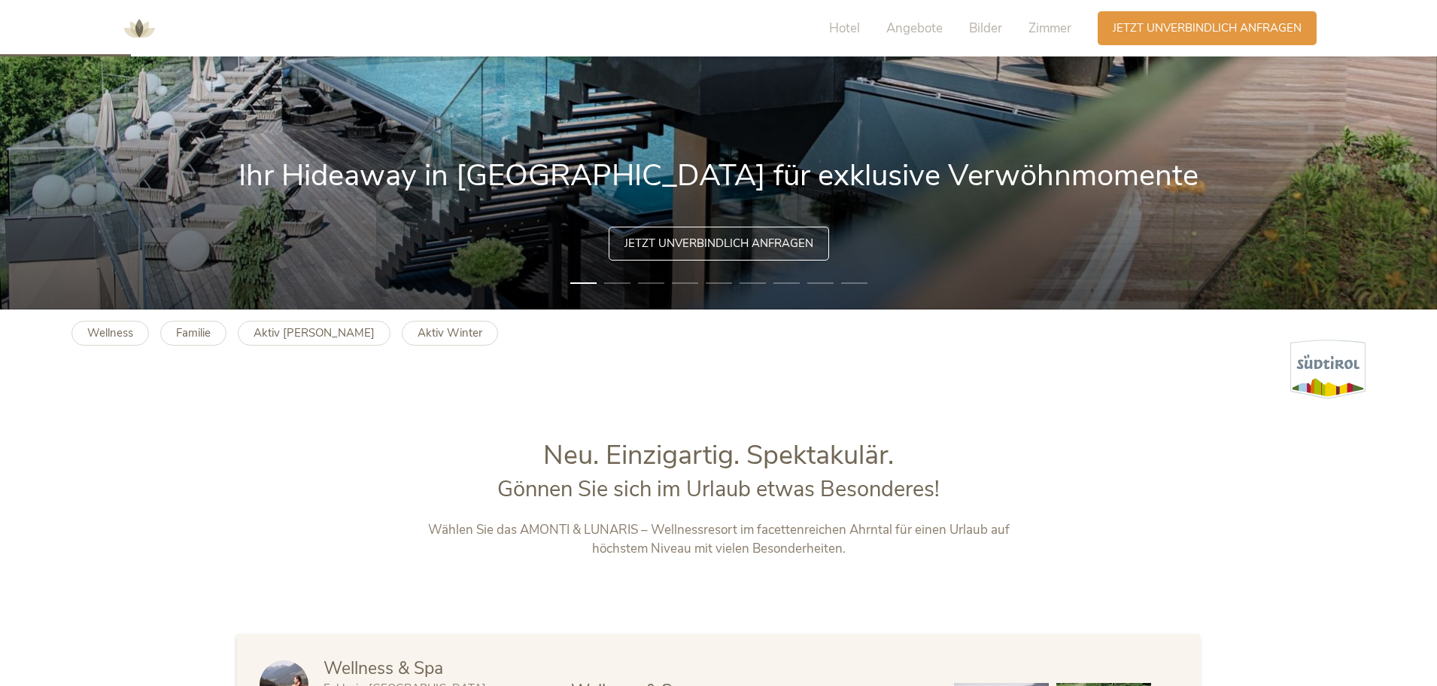
click at [619, 284] on li "2" at bounding box center [617, 282] width 26 height 15
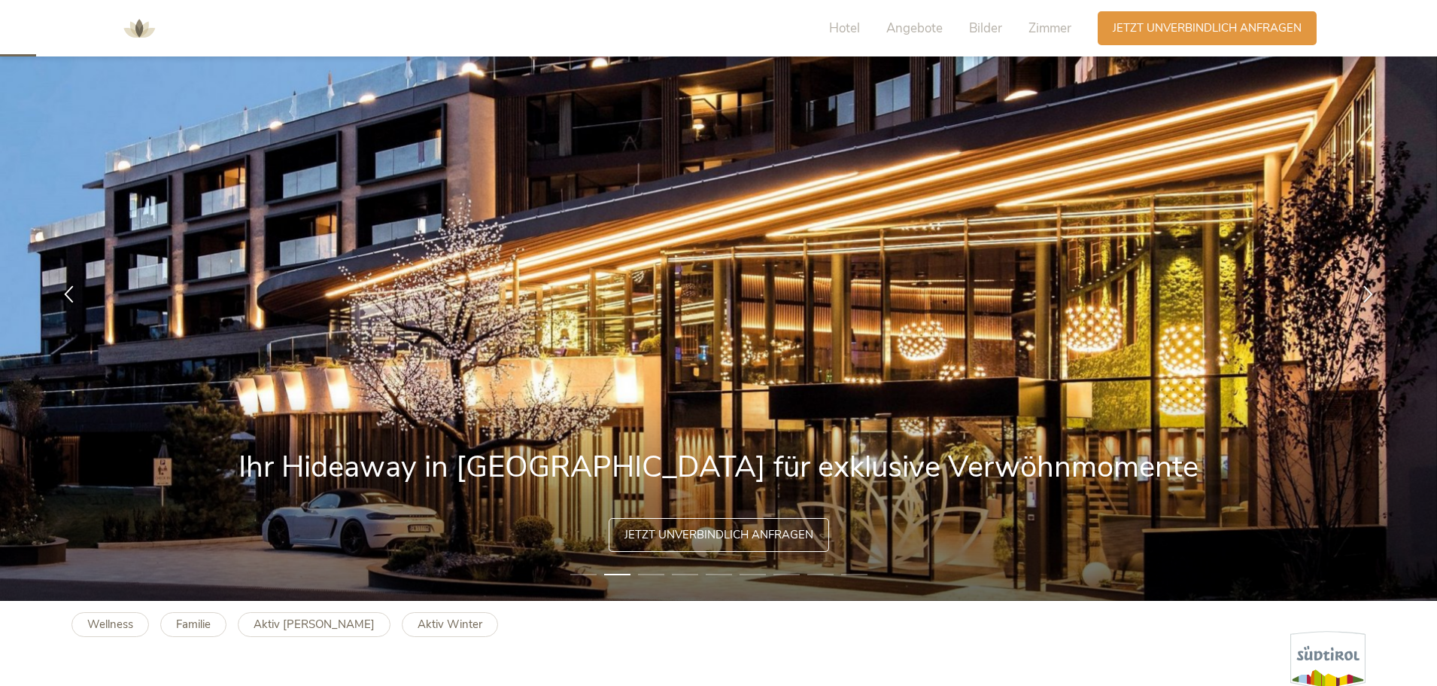
scroll to position [75, 0]
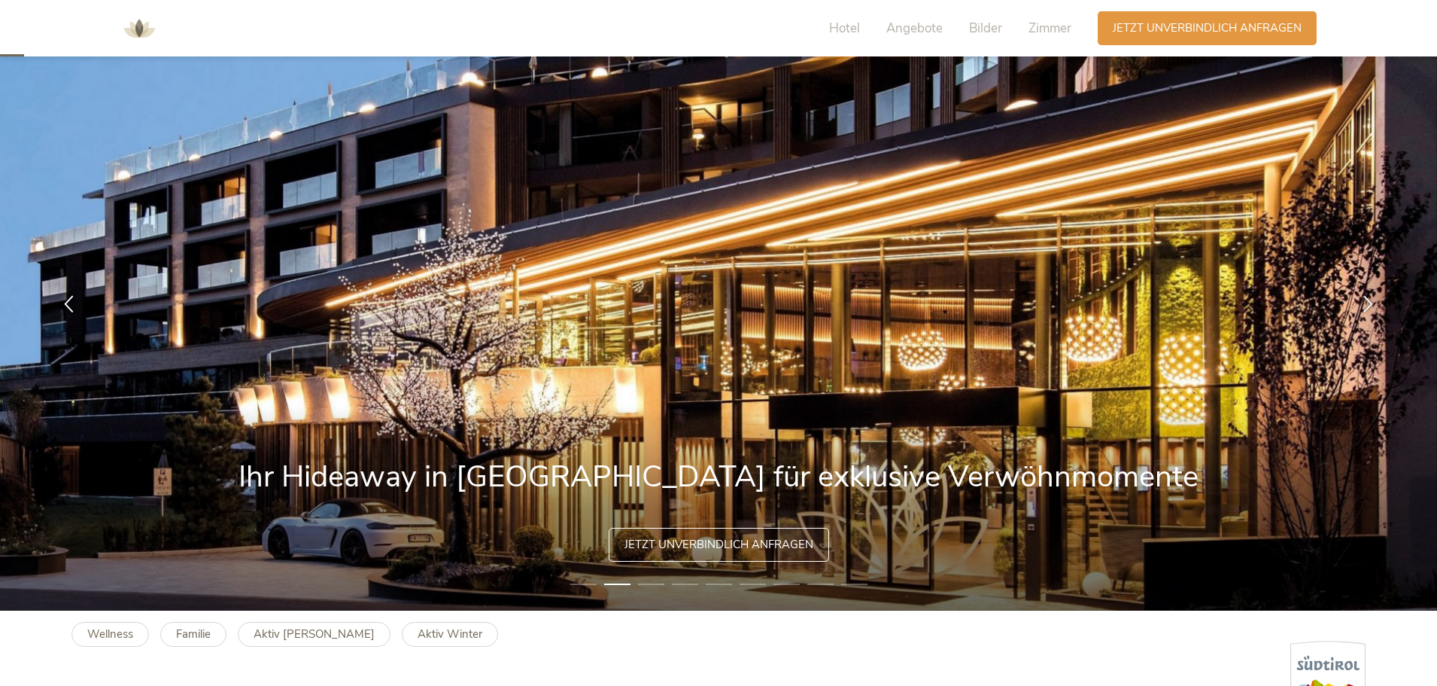
click at [675, 584] on li "4" at bounding box center [685, 583] width 26 height 15
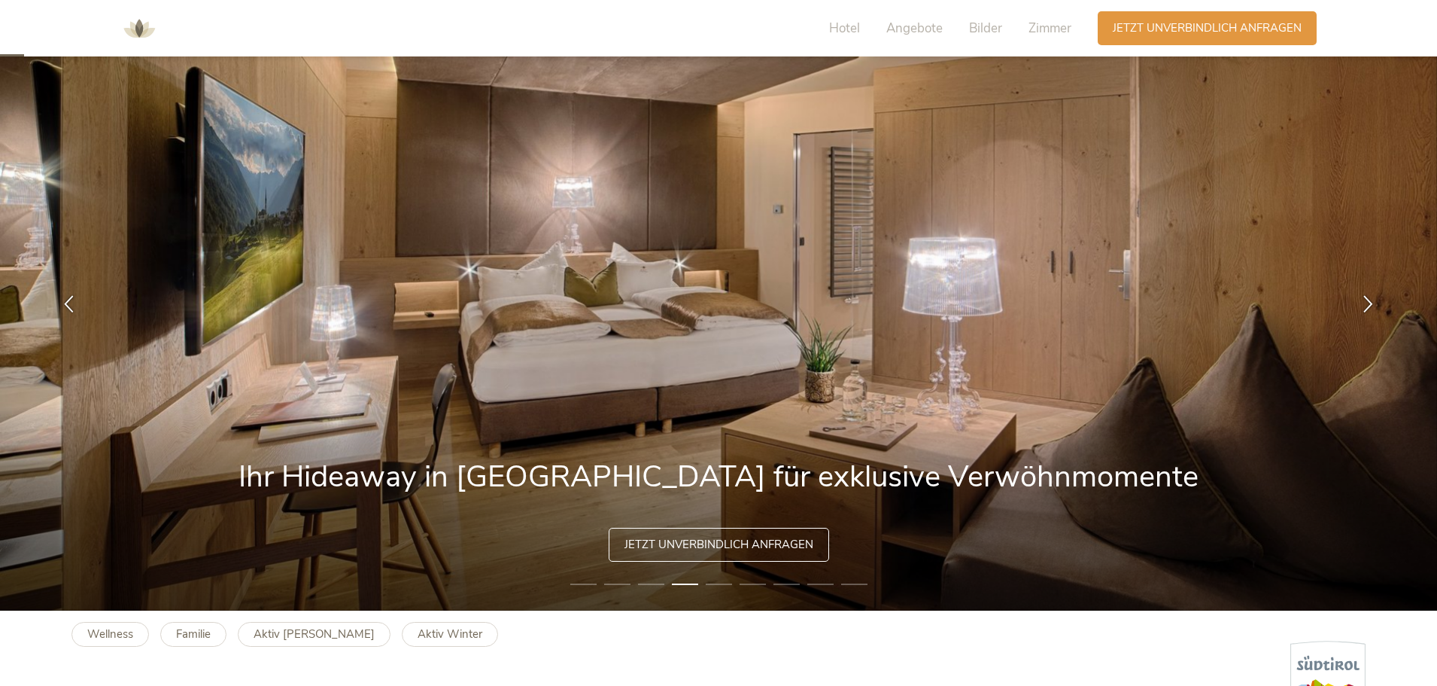
click at [710, 585] on li "5" at bounding box center [719, 583] width 26 height 15
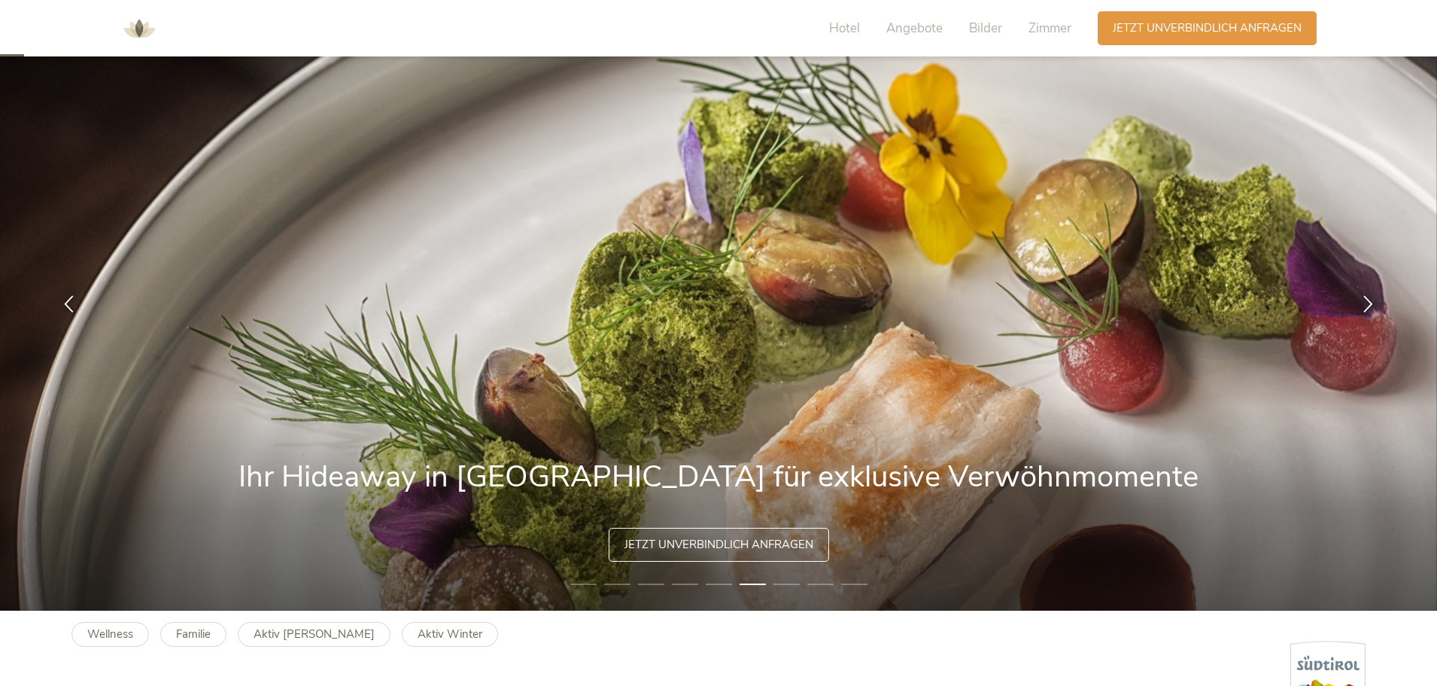
click at [745, 586] on li "6" at bounding box center [753, 583] width 26 height 15
click at [786, 586] on li "7" at bounding box center [787, 583] width 26 height 15
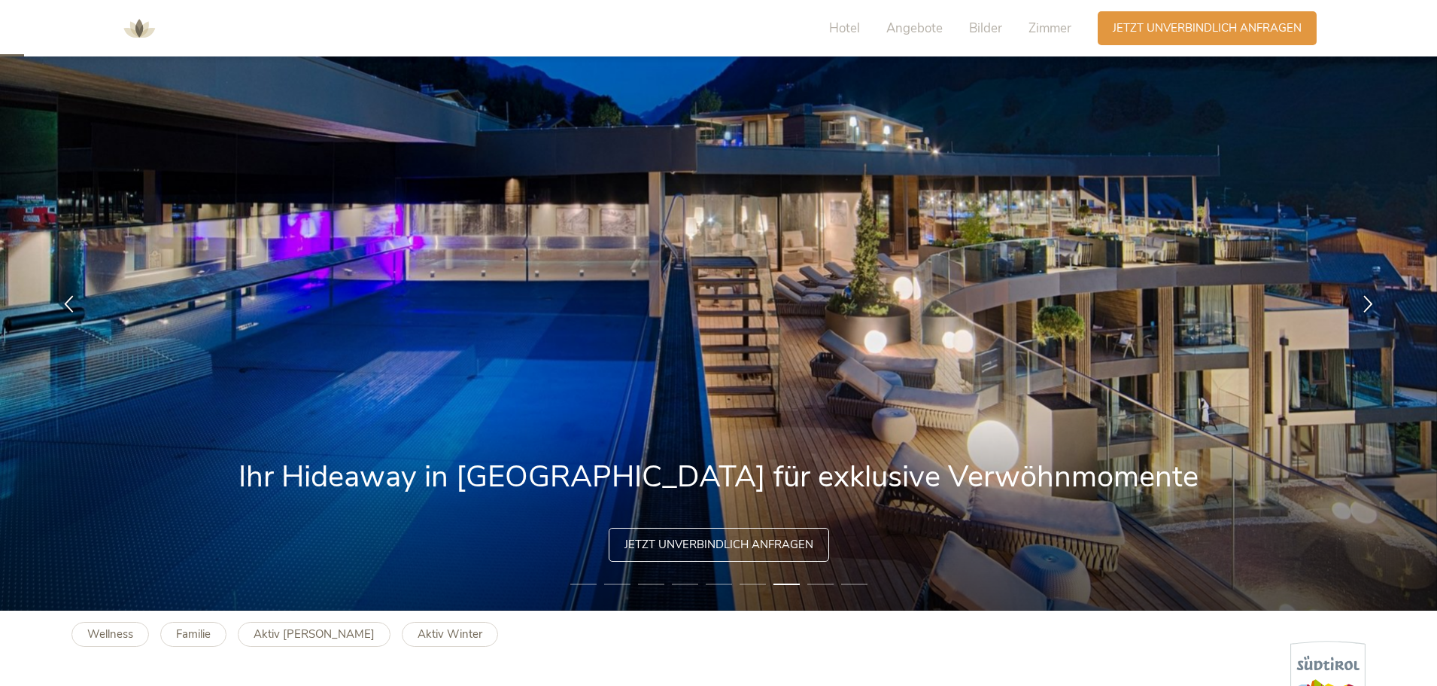
click at [845, 586] on li "9" at bounding box center [854, 583] width 26 height 15
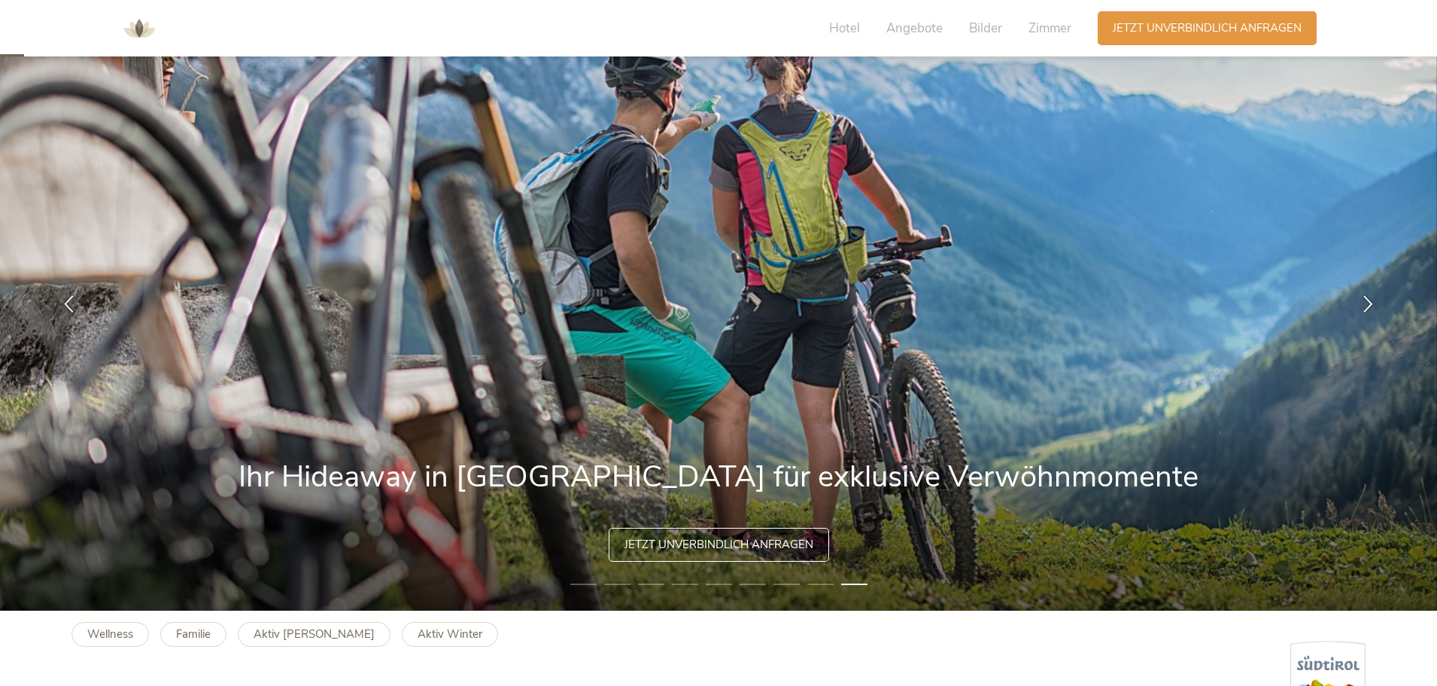
click at [822, 584] on li "8" at bounding box center [821, 583] width 26 height 15
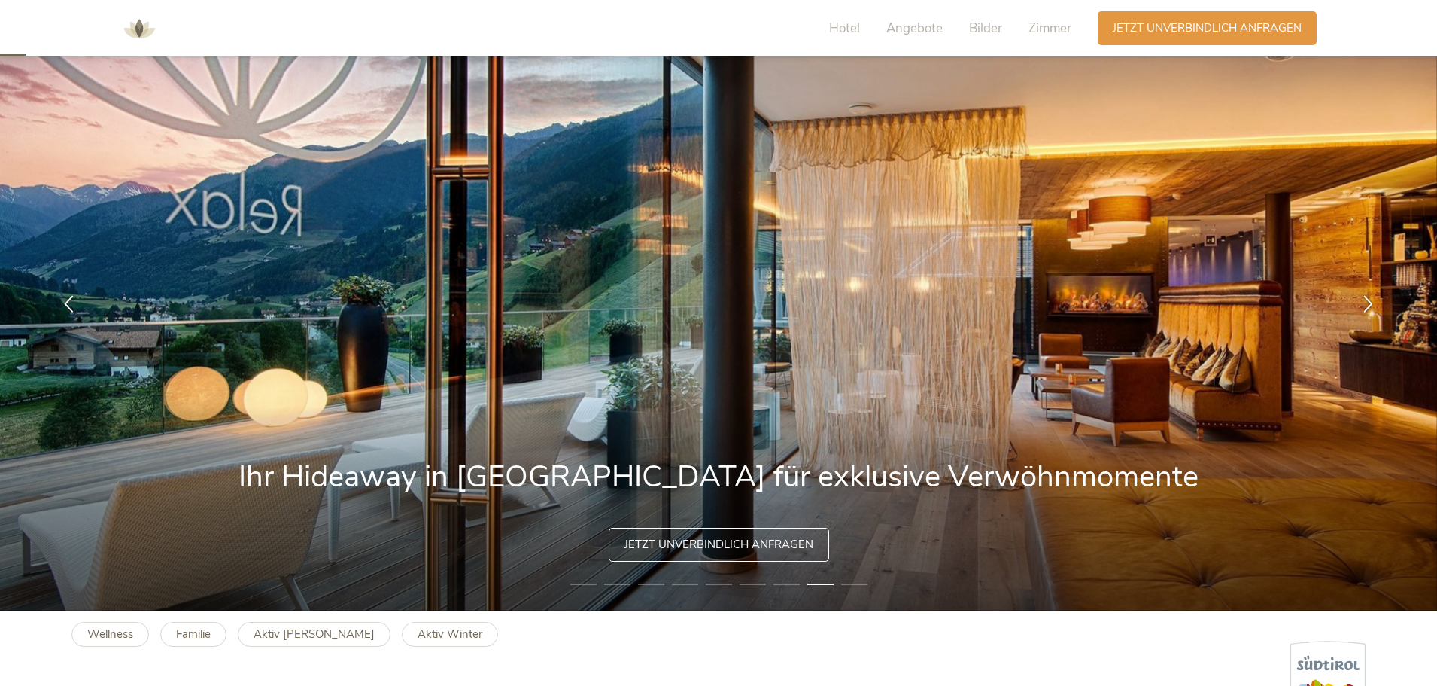
scroll to position [602, 0]
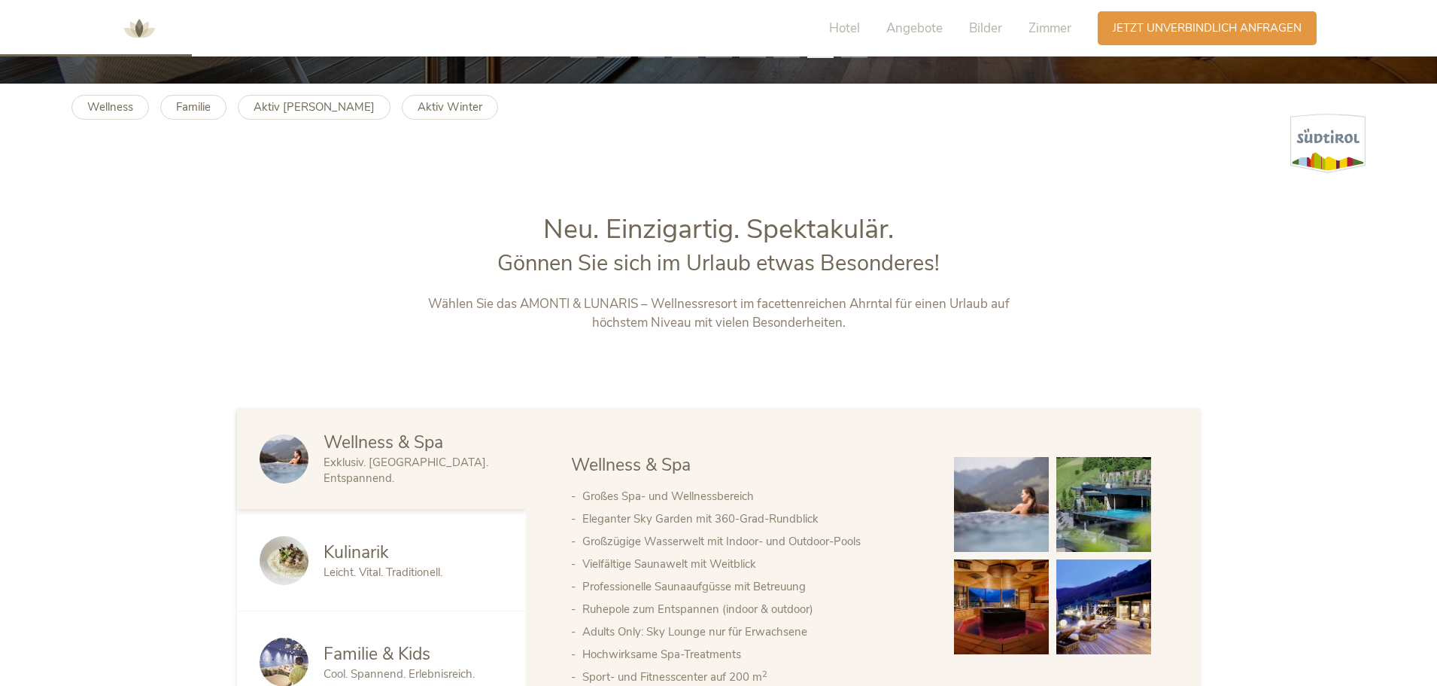
click at [141, 36] on img at bounding box center [139, 28] width 45 height 45
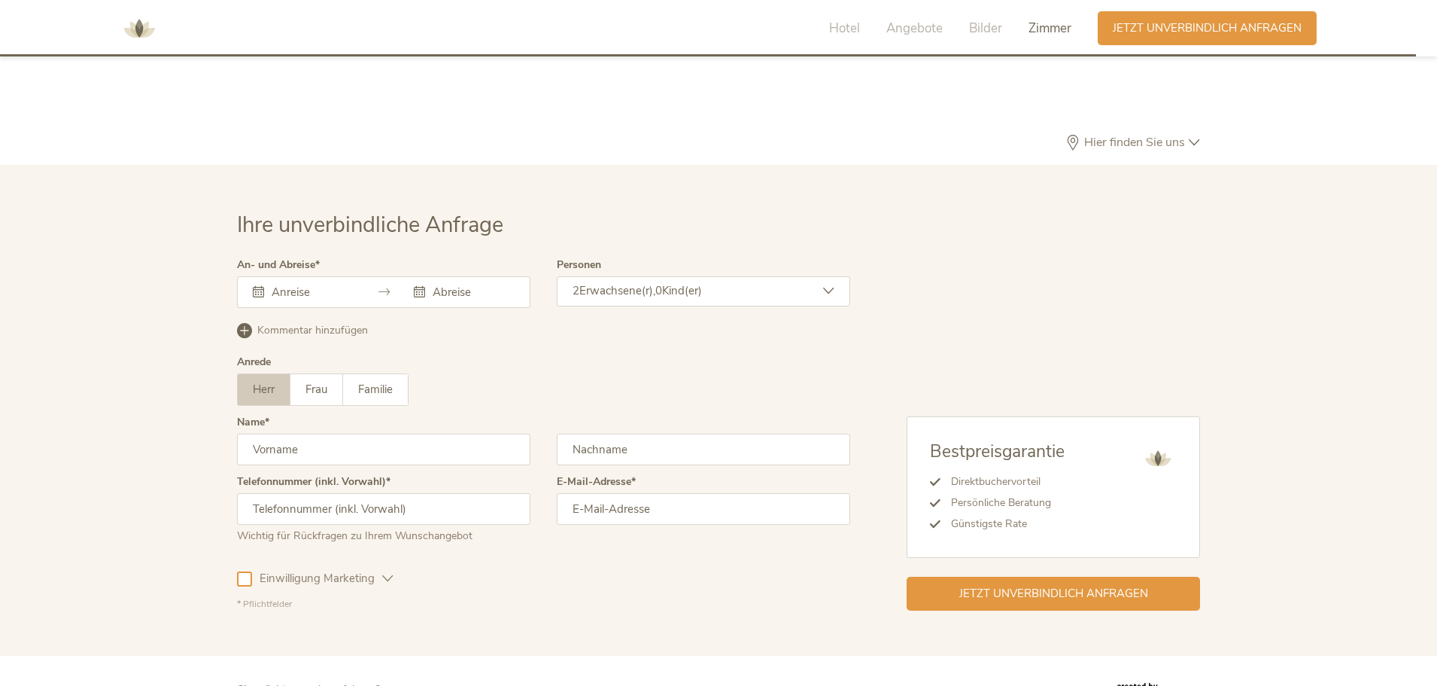
scroll to position [4430, 0]
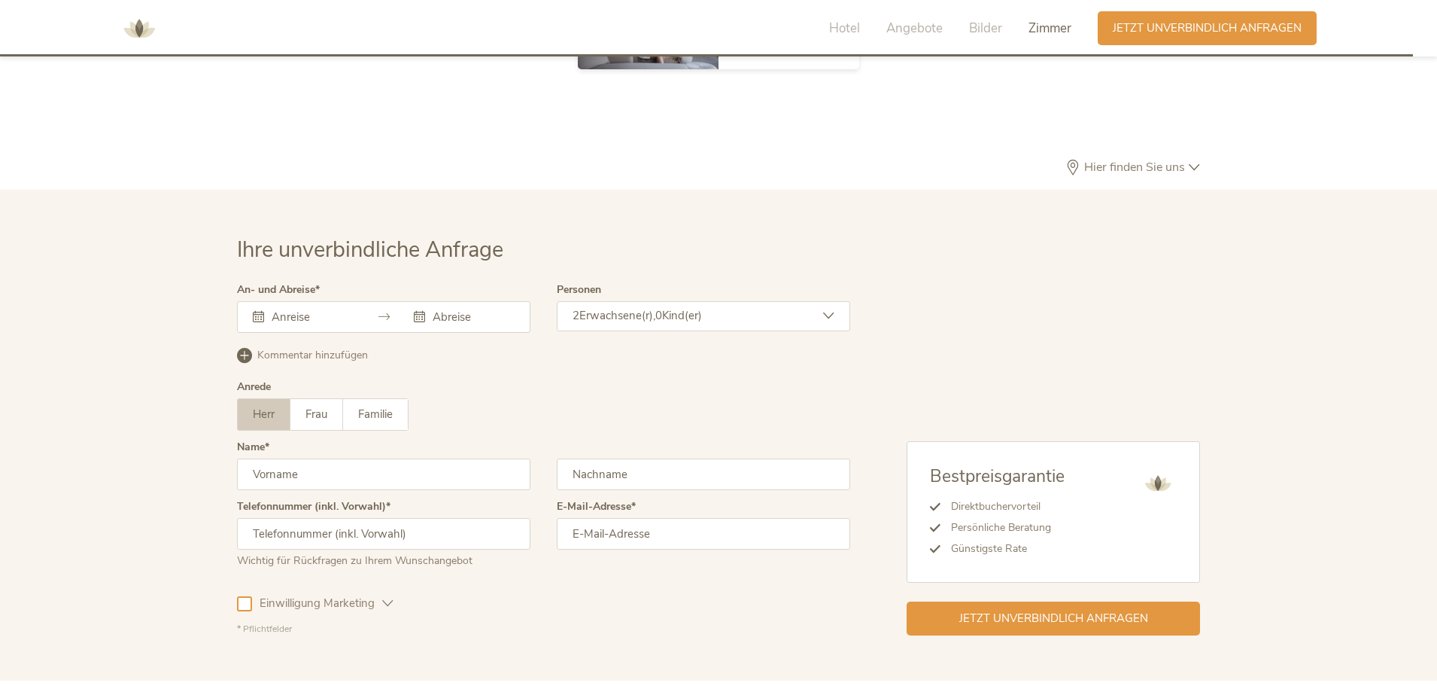
click at [1057, 30] on span "Zimmer" at bounding box center [1050, 28] width 43 height 17
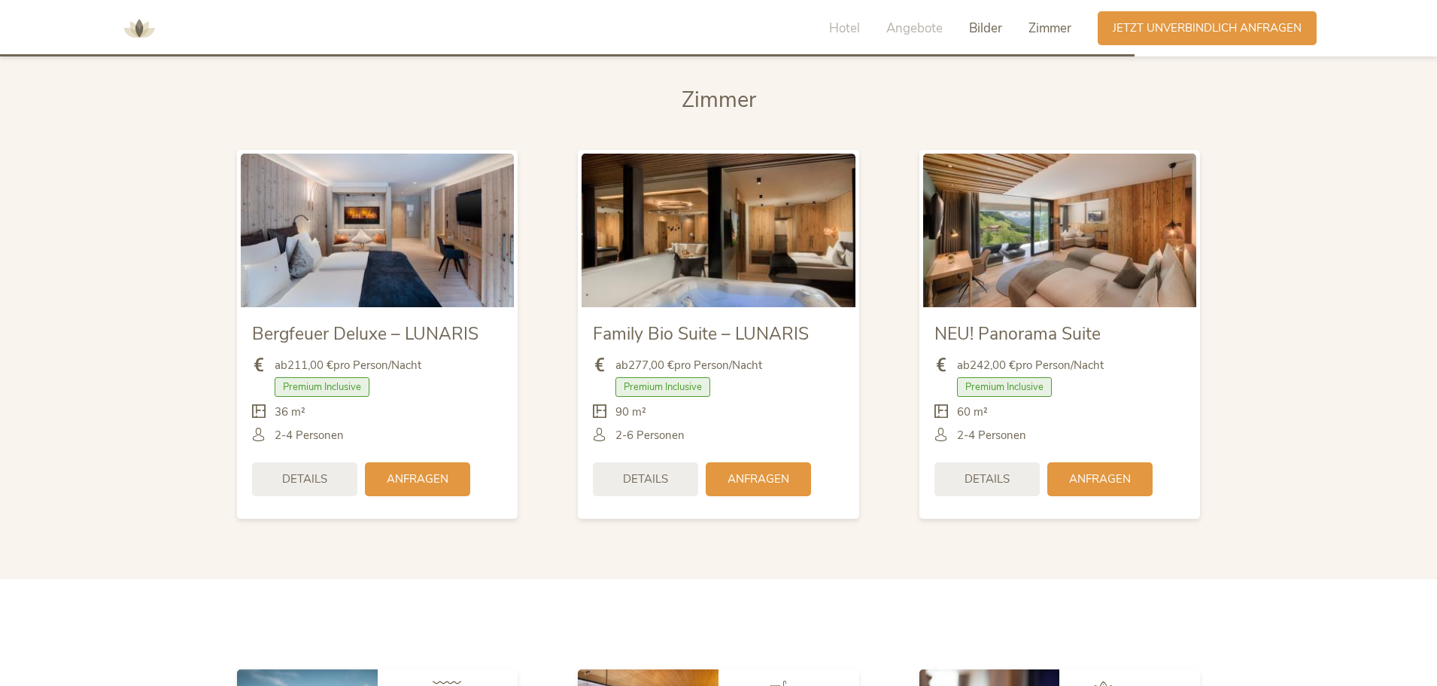
scroll to position [3547, 0]
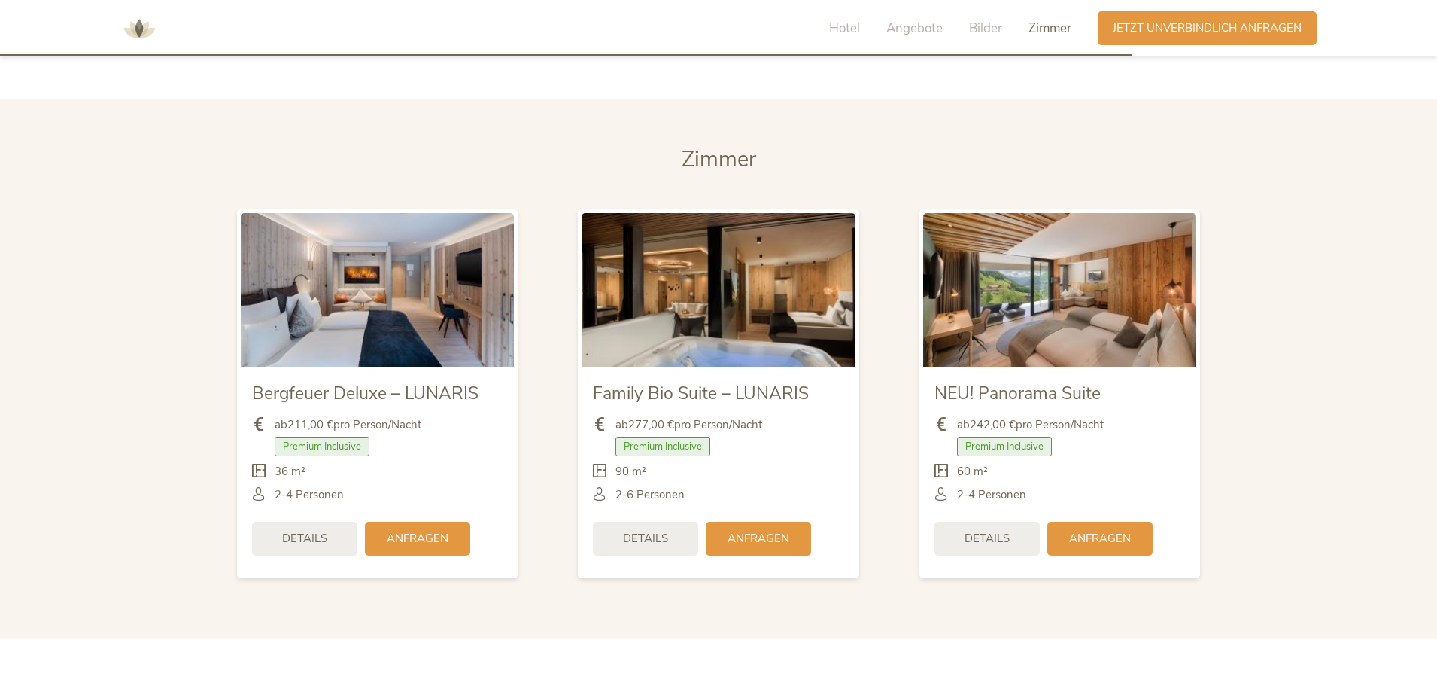
click at [668, 437] on span "Premium Inclusive" at bounding box center [663, 447] width 95 height 20
click at [669, 437] on span "Premium Inclusive" at bounding box center [663, 447] width 95 height 20
click at [670, 437] on span "Premium Inclusive" at bounding box center [663, 447] width 95 height 20
click at [921, 27] on span "Angebote" at bounding box center [915, 28] width 56 height 17
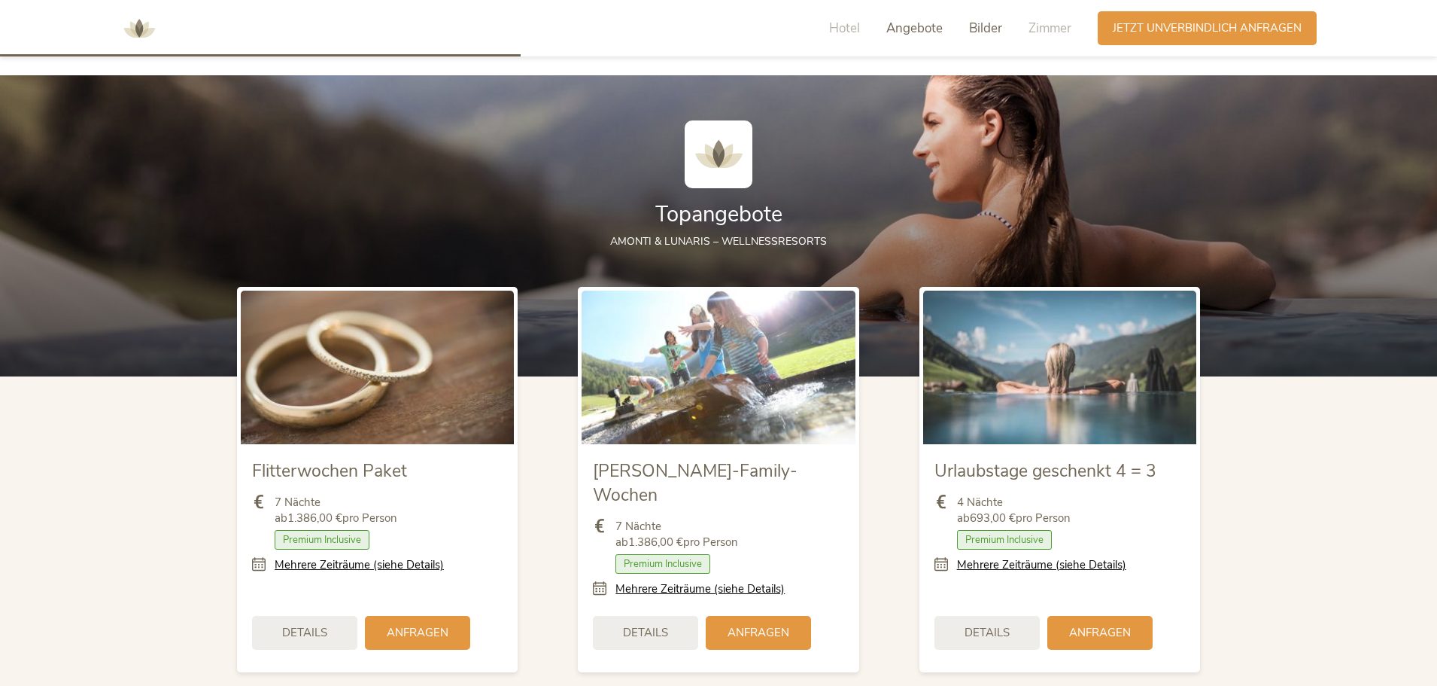
click at [975, 22] on span "Bilder" at bounding box center [985, 28] width 33 height 17
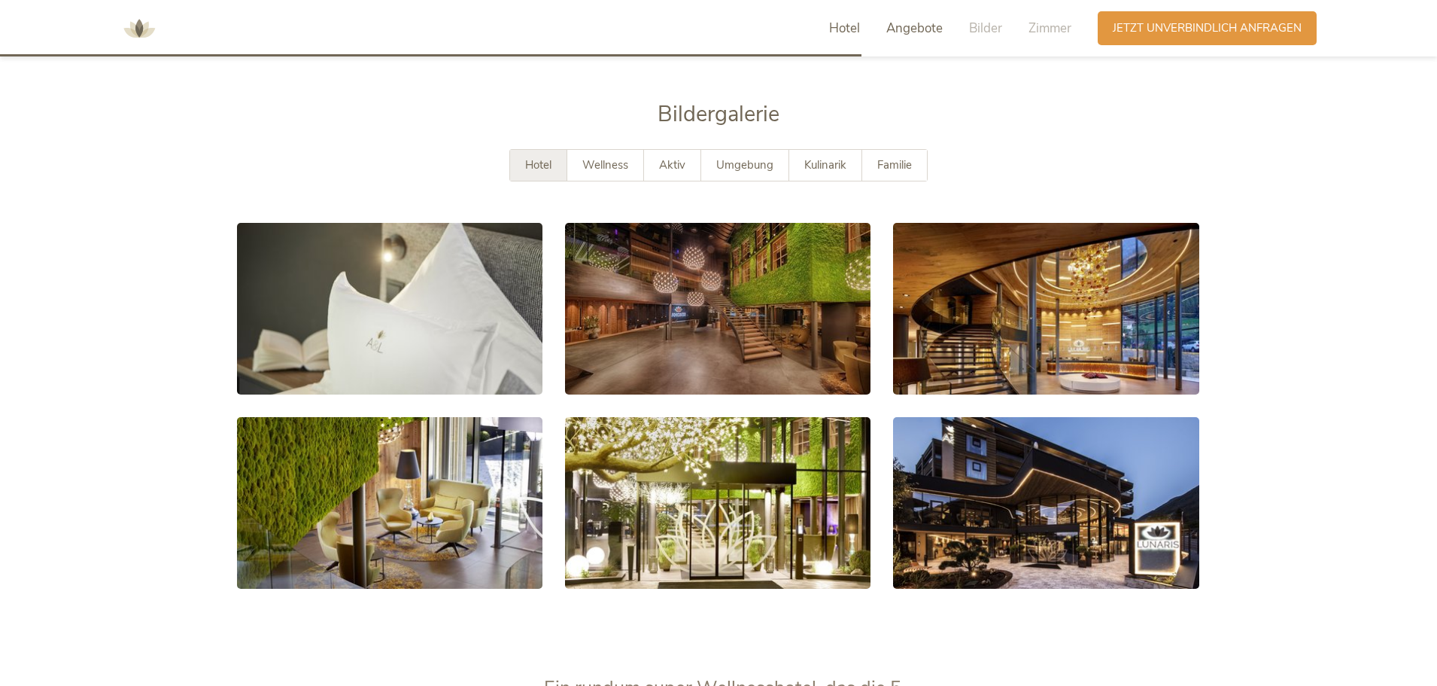
click at [853, 29] on span "Hotel" at bounding box center [844, 28] width 31 height 17
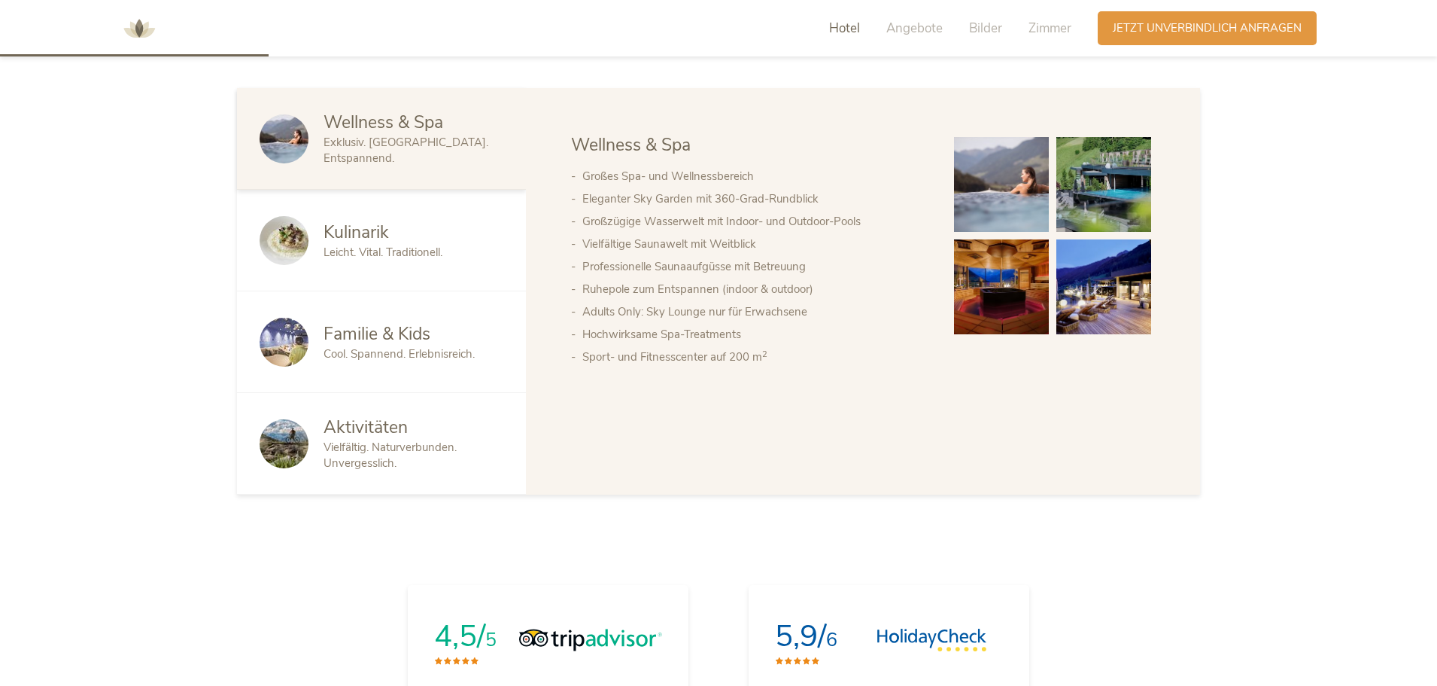
scroll to position [738, 0]
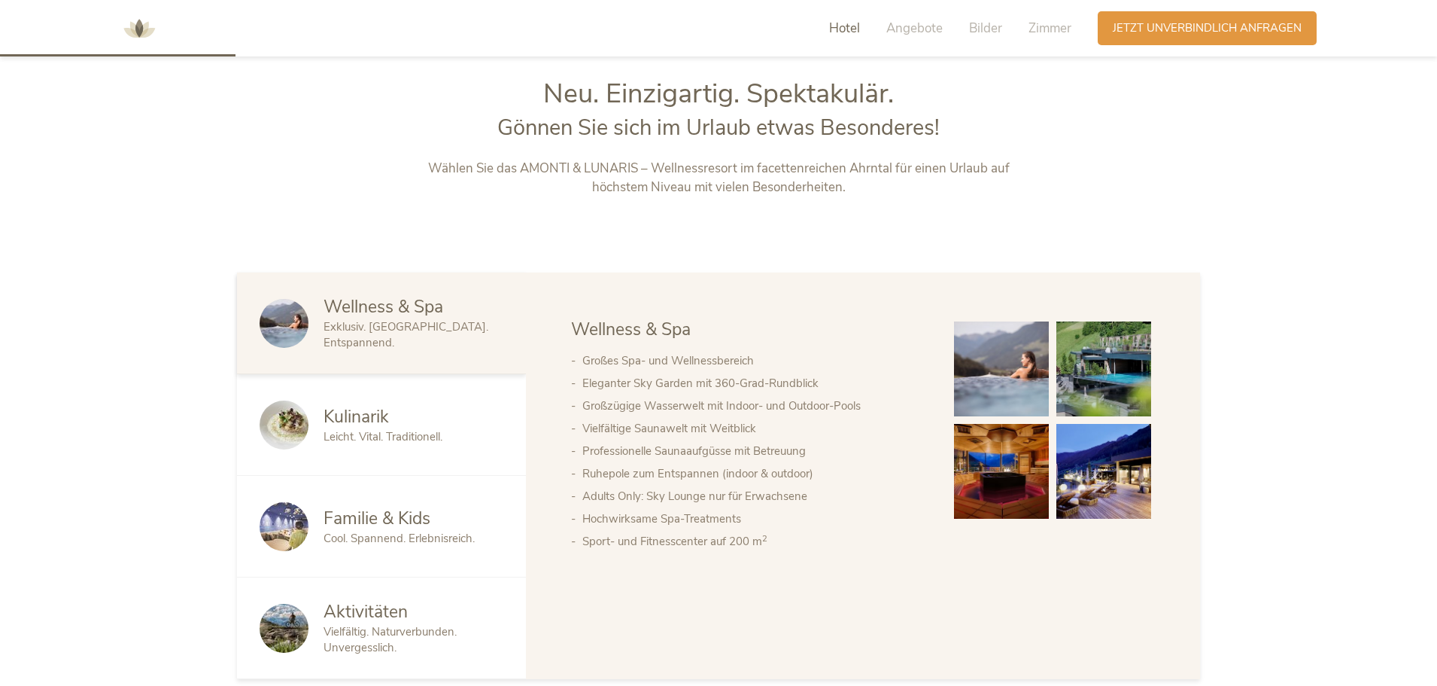
click at [828, 400] on li "Großzügige Wasserwelt mit Indoor- und Outdoor-Pools" at bounding box center [754, 405] width 342 height 23
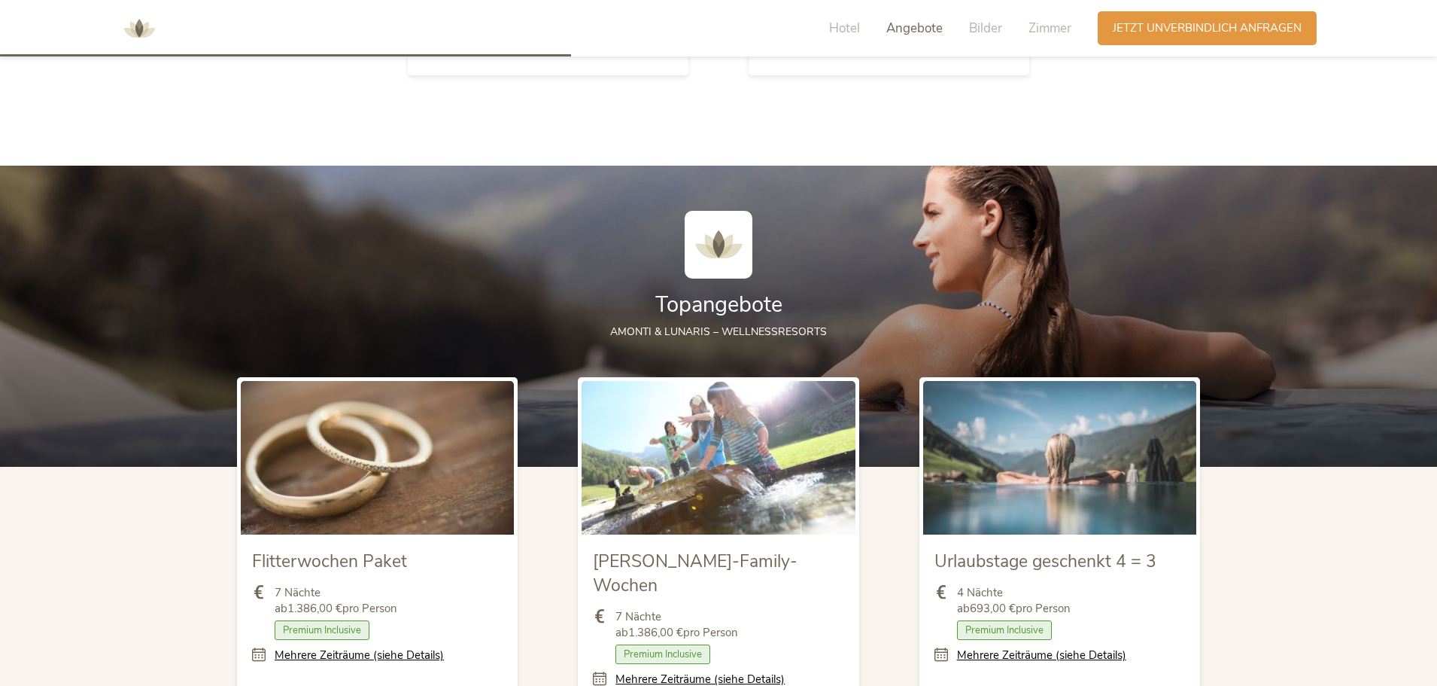
scroll to position [1791, 0]
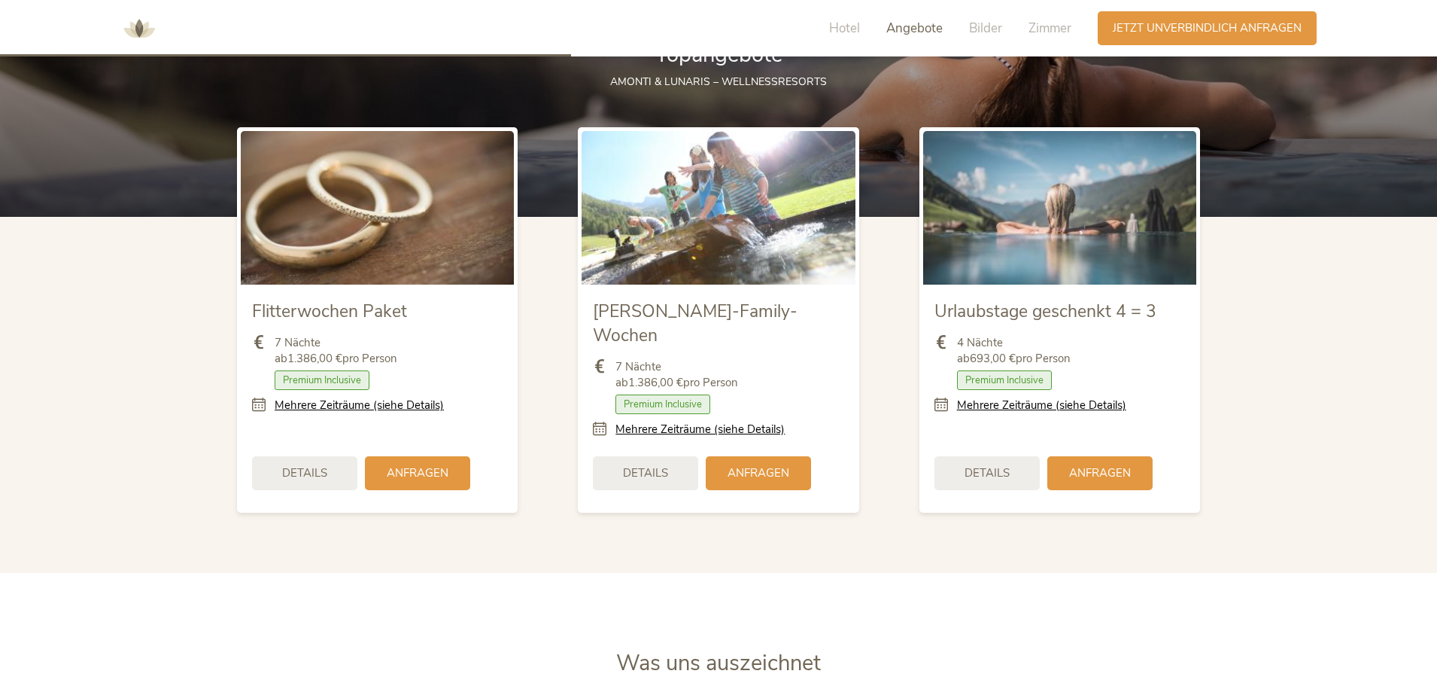
click at [673, 394] on span "Premium Inclusive" at bounding box center [663, 404] width 95 height 20
click at [324, 374] on span "Premium Inclusive" at bounding box center [322, 380] width 95 height 20
click at [324, 455] on div "Details" at bounding box center [304, 472] width 105 height 34
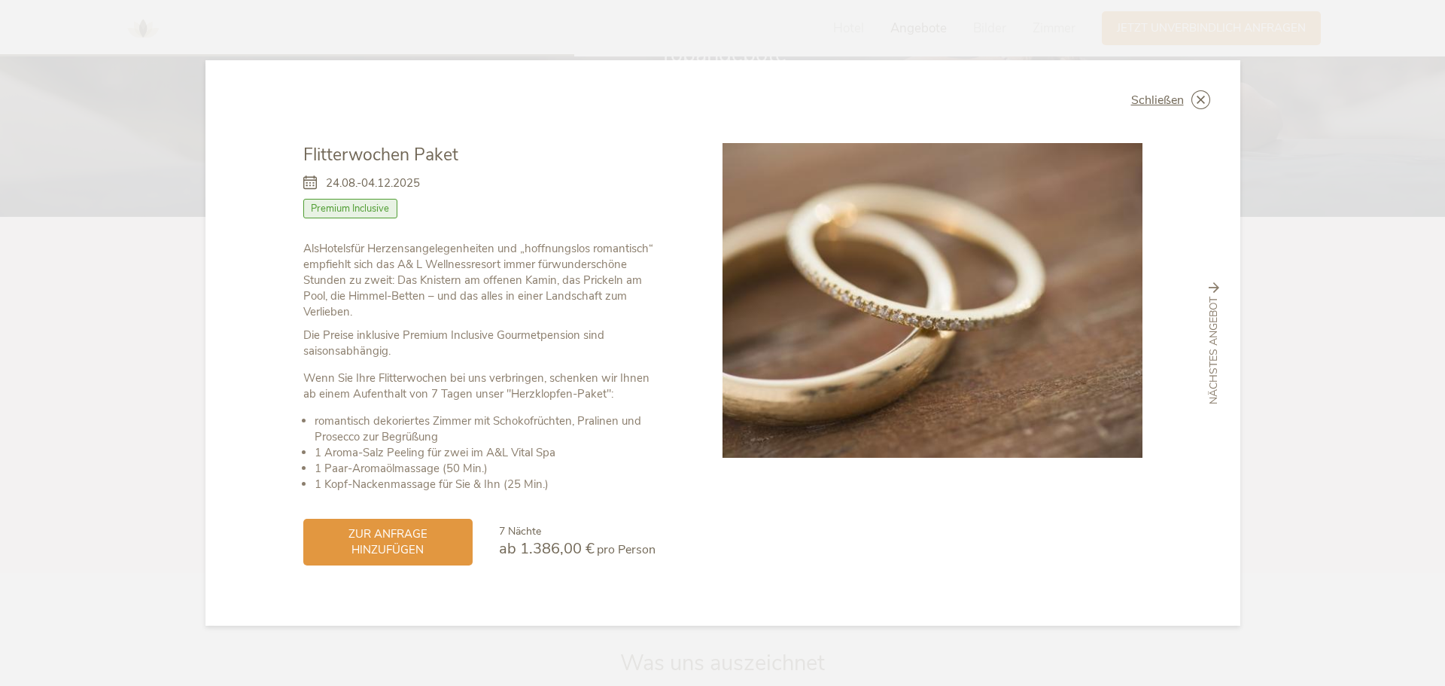
click at [357, 202] on span "Premium Inclusive" at bounding box center [350, 209] width 95 height 20
click at [357, 212] on span "Premium Inclusive" at bounding box center [350, 209] width 95 height 20
drag, startPoint x: 408, startPoint y: 334, endPoint x: 448, endPoint y: 325, distance: 40.9
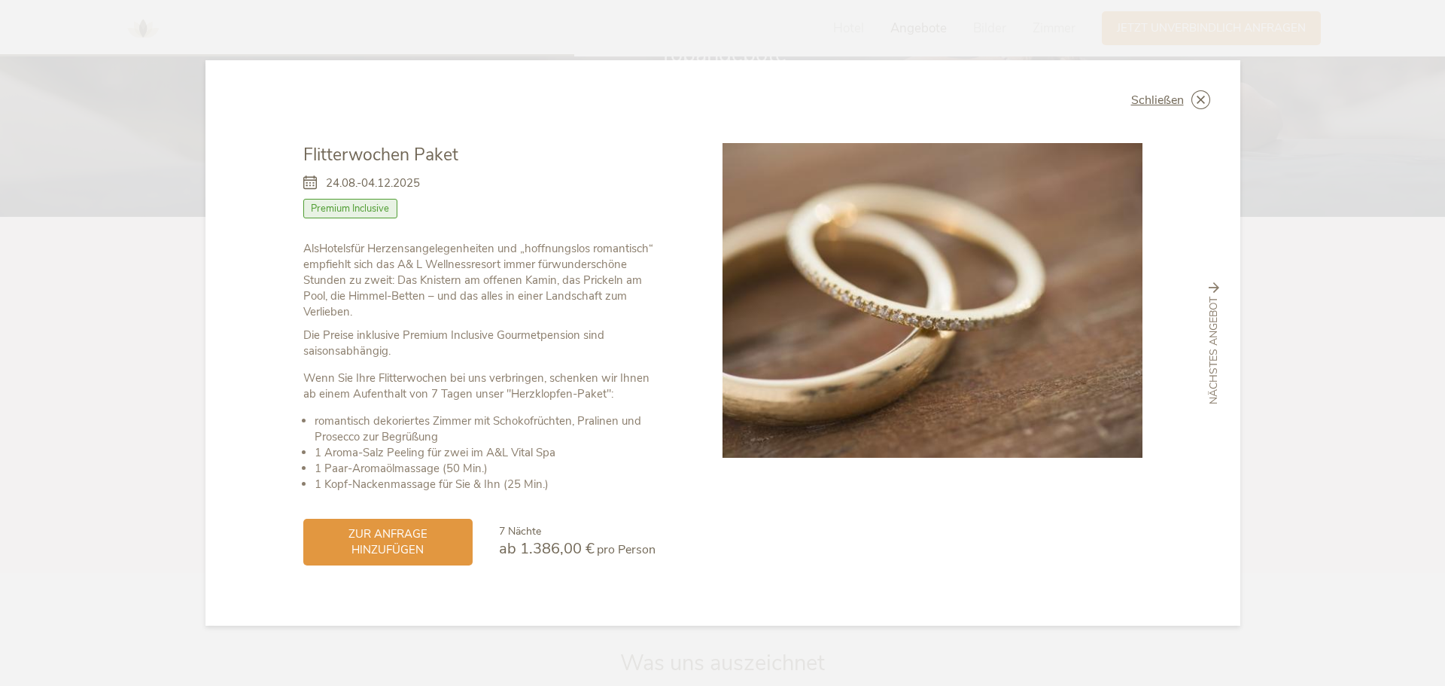
click at [409, 334] on p "Die Preise inklusive Premium Inclusive Gourmetpension sind saisonsabhängig." at bounding box center [479, 343] width 352 height 32
click at [1189, 98] on div "Schließen" at bounding box center [1170, 99] width 79 height 19
